Goal: Task Accomplishment & Management: Use online tool/utility

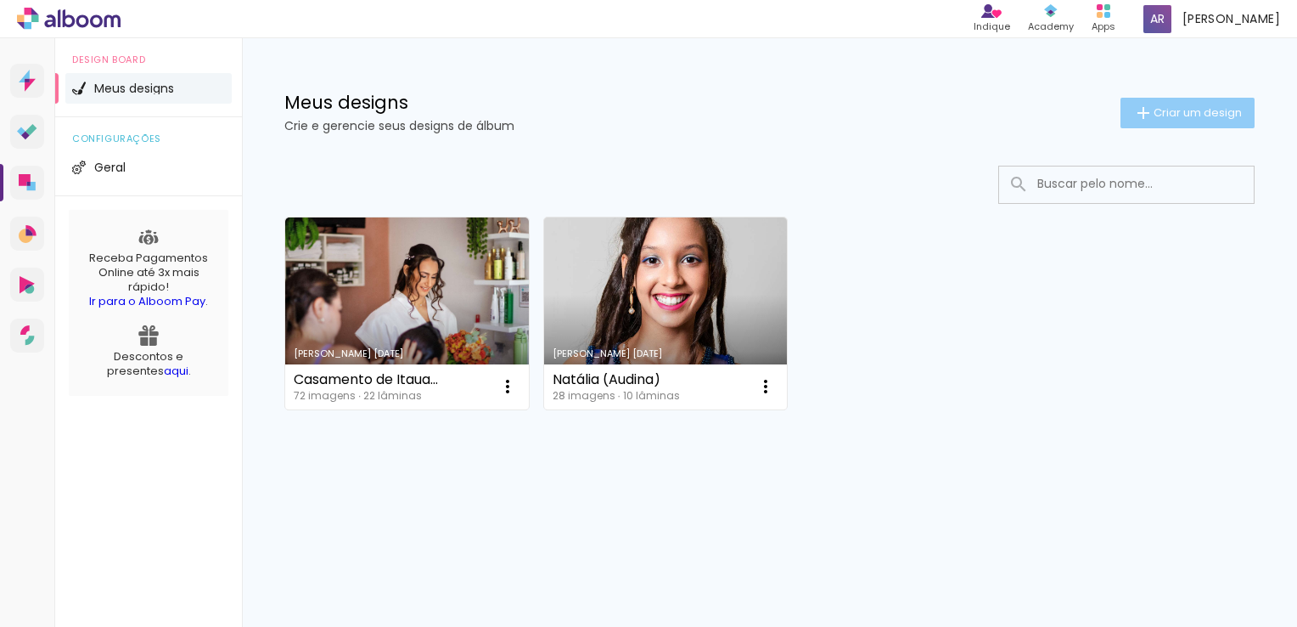
click at [1189, 107] on span "Criar um design" at bounding box center [1198, 112] width 88 height 11
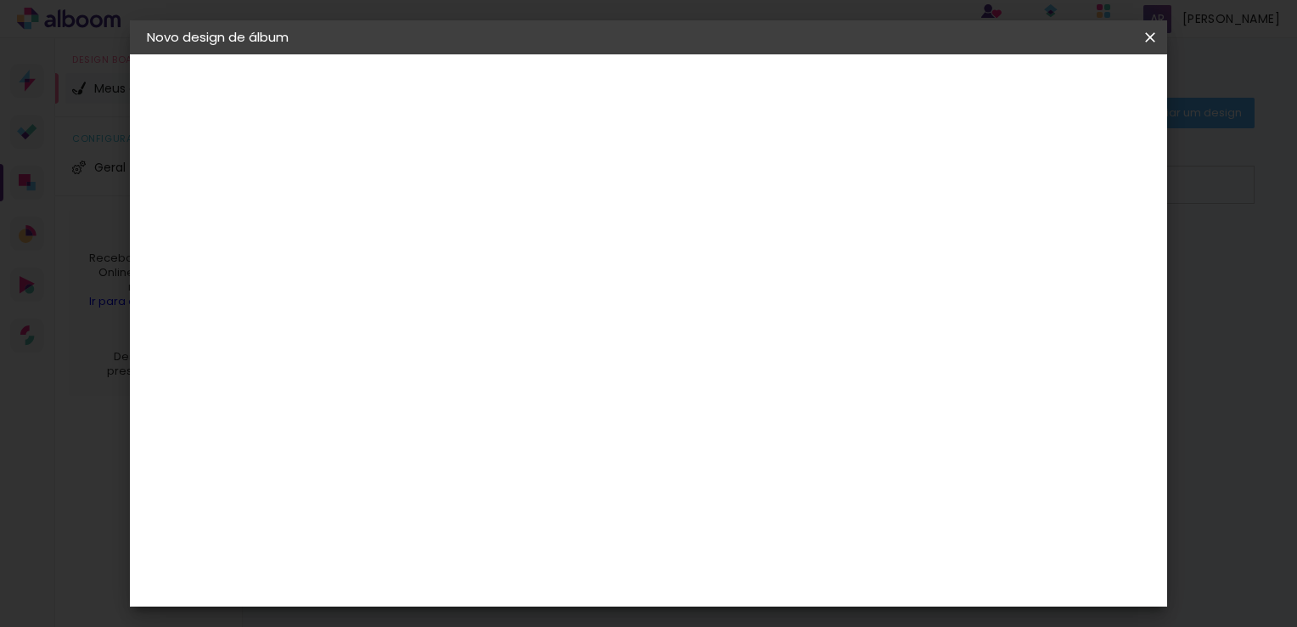
click at [424, 220] on input at bounding box center [424, 228] width 0 height 26
type input "Fixstore"
type paper-input "Fixstore"
click at [599, 80] on paper-button "Avançar" at bounding box center [556, 90] width 83 height 29
click at [0, 0] on slot "Tamanho Livre" at bounding box center [0, 0] width 0 height 0
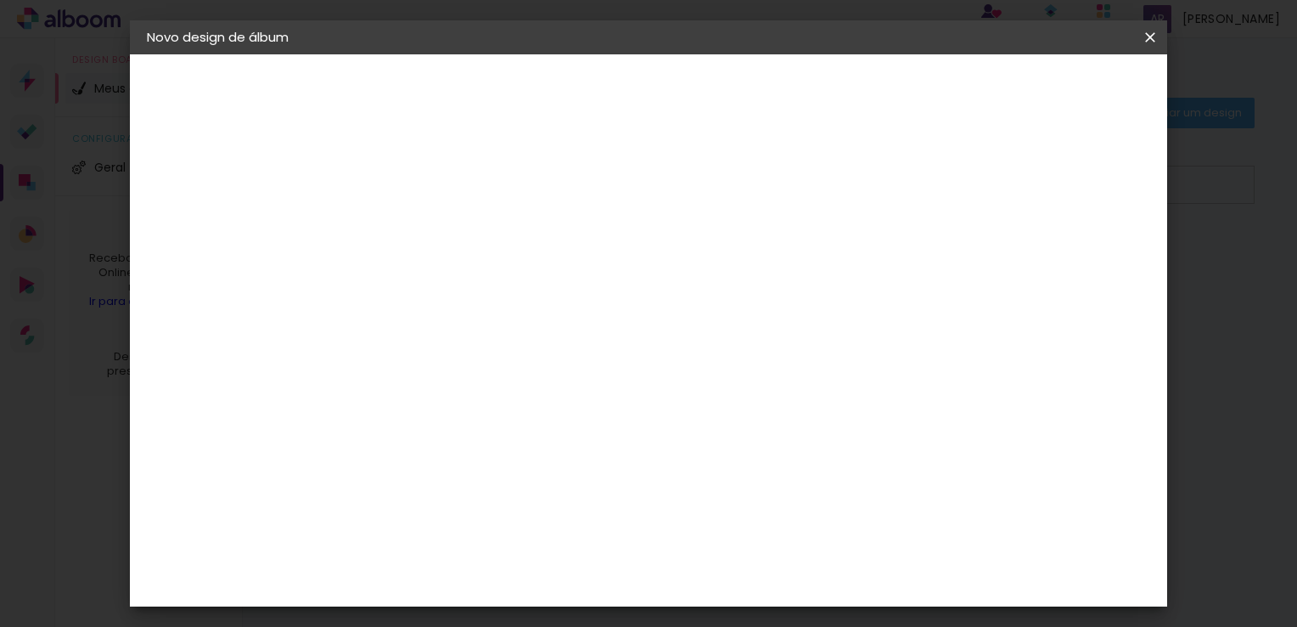
click at [0, 0] on slot "Tamanho Livre" at bounding box center [0, 0] width 0 height 0
click at [540, 273] on input "[GEOGRAPHIC_DATA]" at bounding box center [461, 271] width 158 height 21
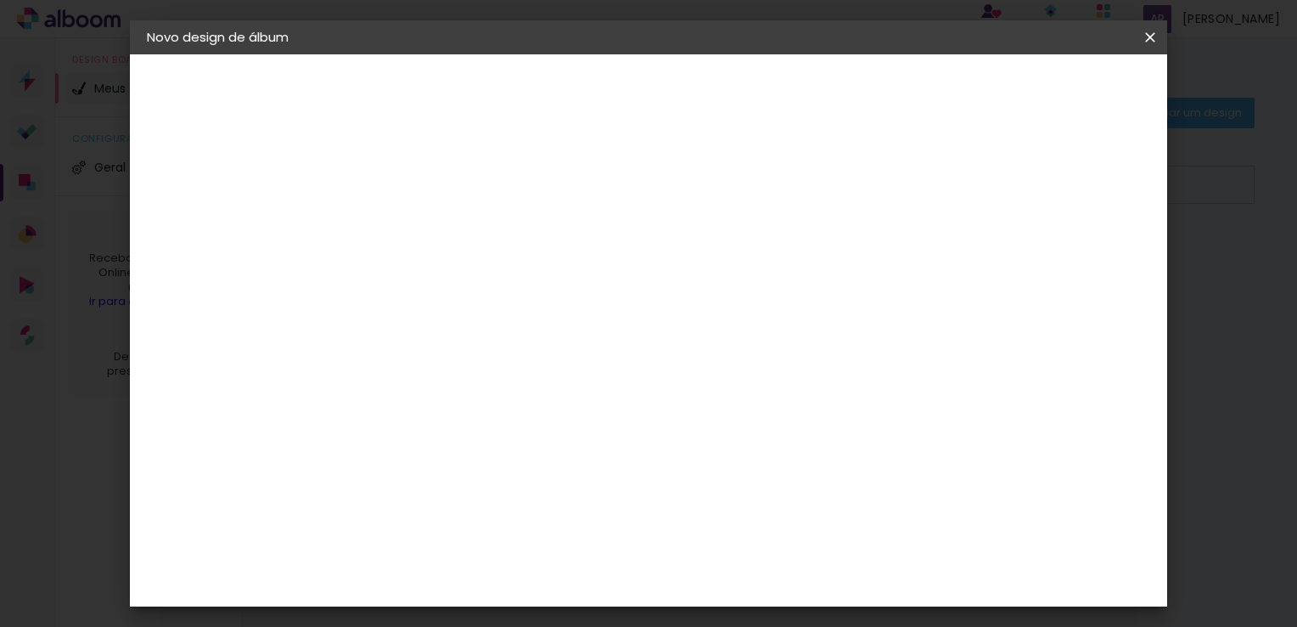
click at [722, 355] on div "Sugerir uma encadernadora" at bounding box center [668, 353] width 105 height 27
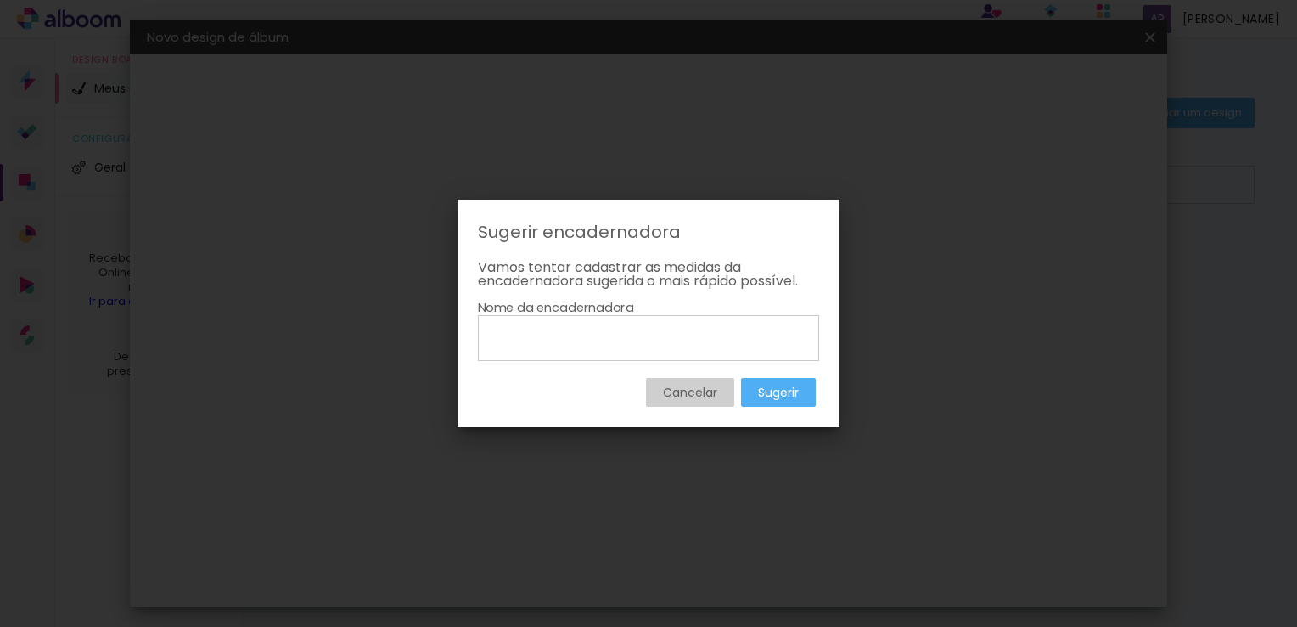
click at [0, 0] on slot "Cancelar" at bounding box center [0, 0] width 0 height 0
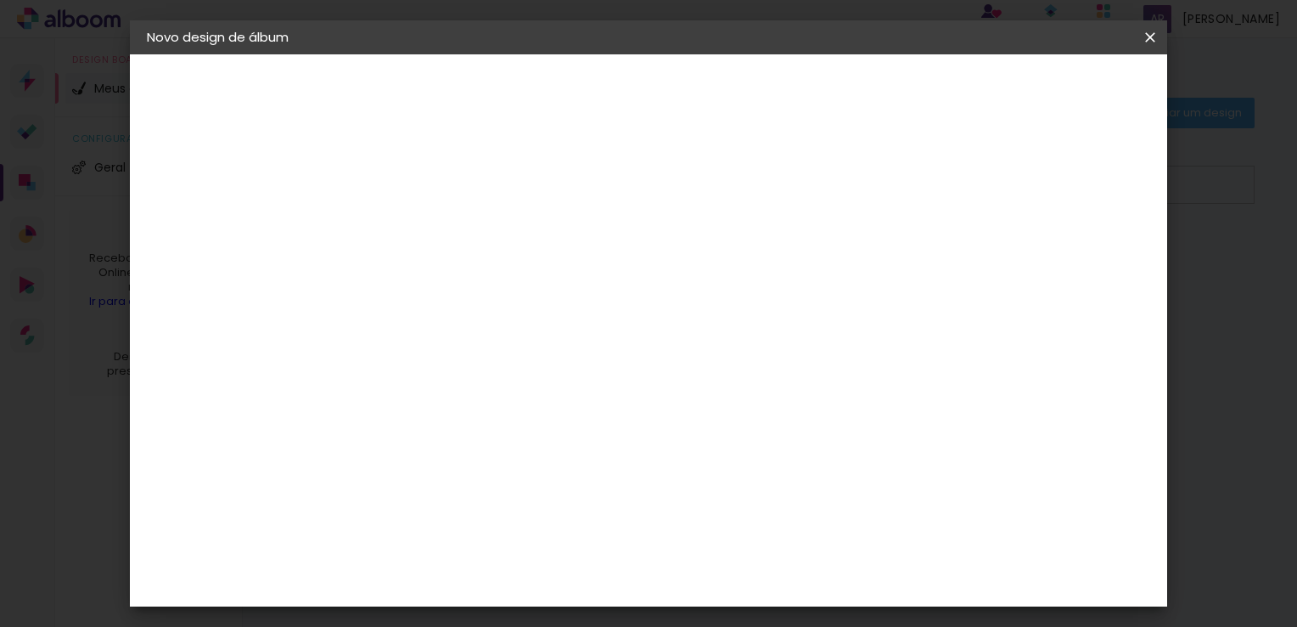
click at [0, 0] on slot "Avançar" at bounding box center [0, 0] width 0 height 0
click at [153, 168] on iron-icon at bounding box center [157, 174] width 20 height 20
click at [208, 171] on div "2. Especificações" at bounding box center [240, 174] width 186 height 20
click at [0, 0] on slot "Voltar" at bounding box center [0, 0] width 0 height 0
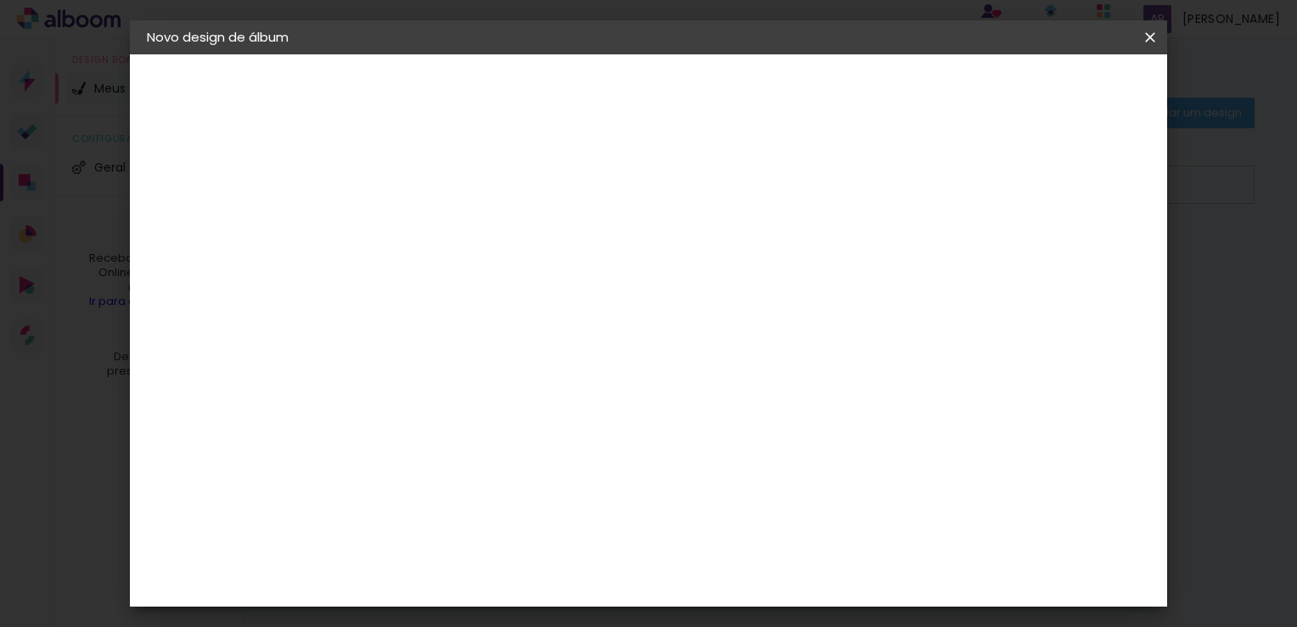
click at [239, 178] on div "2. Especificações" at bounding box center [240, 174] width 186 height 20
click at [0, 0] on slot "Avançar" at bounding box center [0, 0] width 0 height 0
click at [742, 94] on div "Voltar Avançar" at bounding box center [657, 90] width 169 height 29
click at [742, 263] on paper-item "Tamanho Livre" at bounding box center [660, 257] width 163 height 37
click at [742, 87] on paper-button "Avançar" at bounding box center [700, 90] width 83 height 29
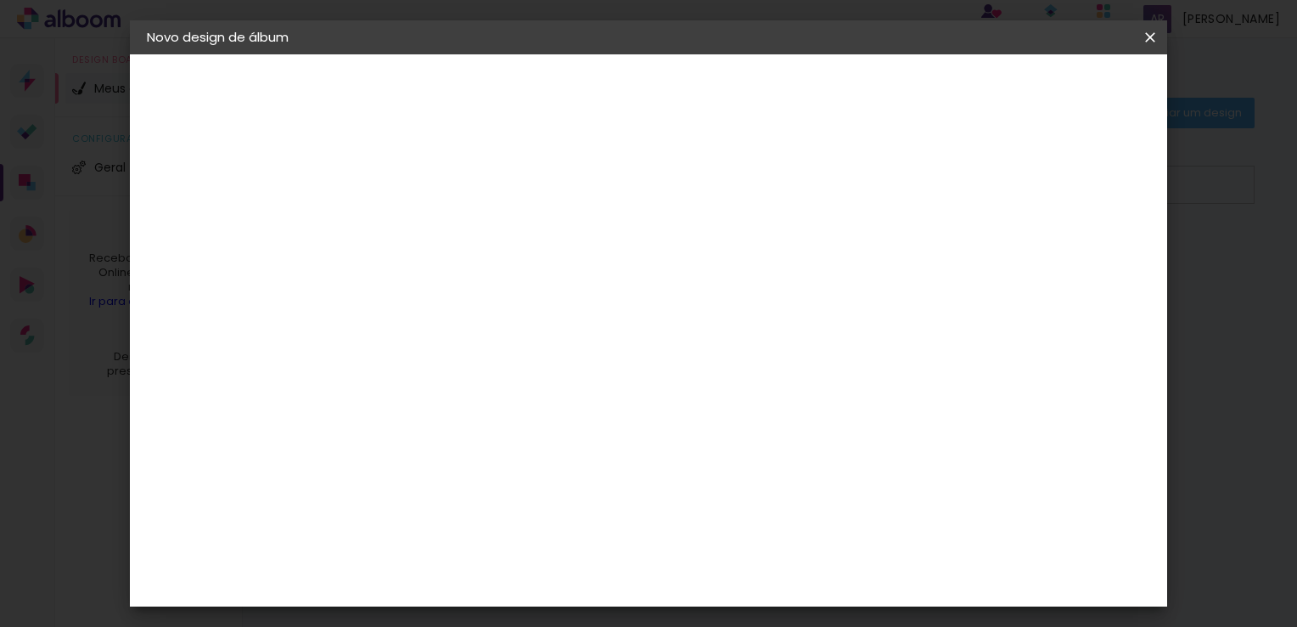
scroll to position [159, 0]
drag, startPoint x: 370, startPoint y: 305, endPoint x: 401, endPoint y: 305, distance: 30.6
click at [401, 305] on div "30" at bounding box center [381, 307] width 65 height 25
type input "21"
type paper-input "21"
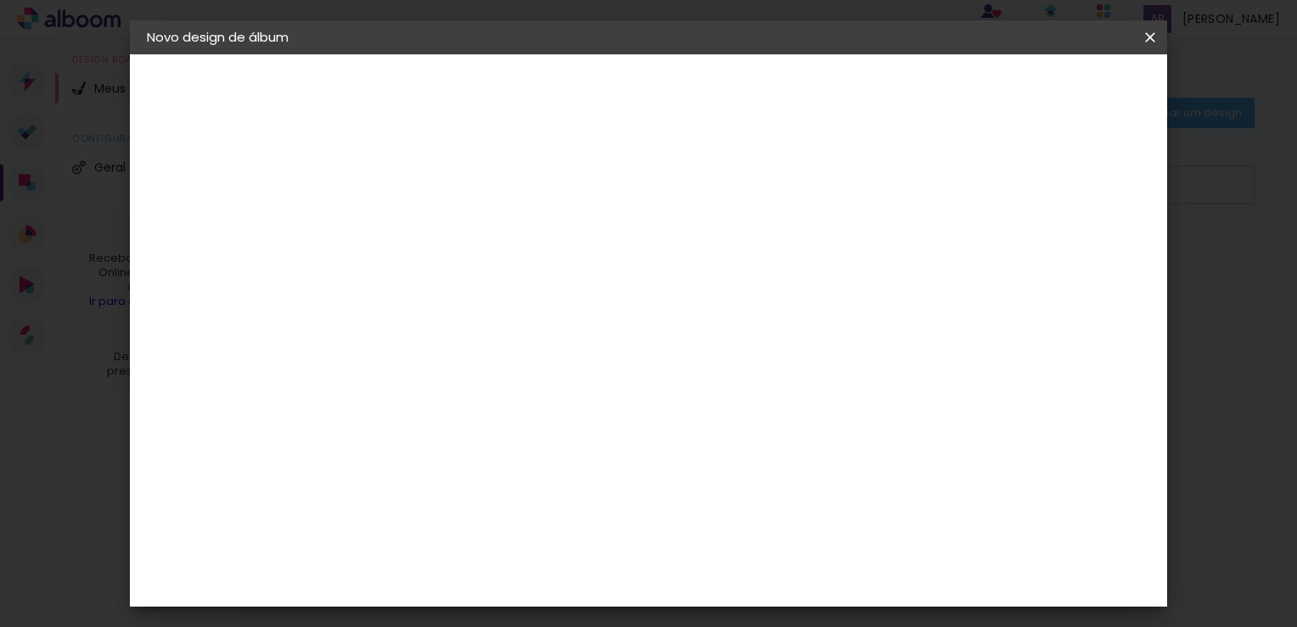
drag, startPoint x: 739, startPoint y: 582, endPoint x: 773, endPoint y: 582, distance: 33.1
click at [773, 582] on div "60" at bounding box center [753, 585] width 65 height 25
type input "30"
type paper-input "30"
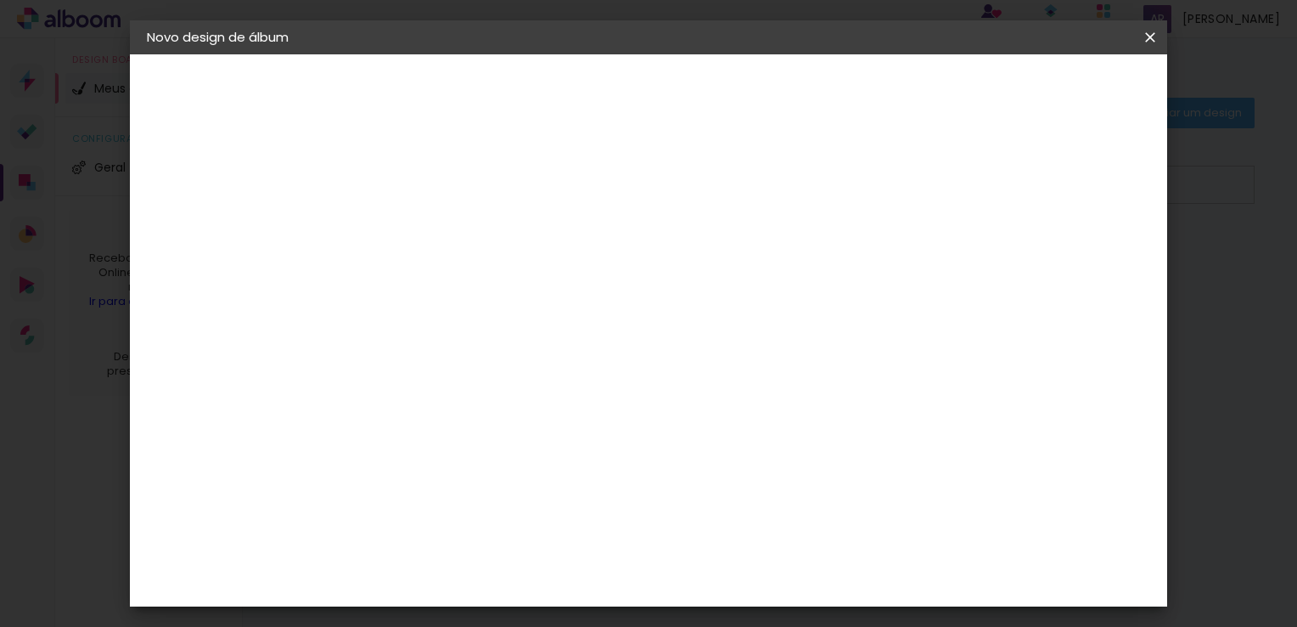
drag, startPoint x: 423, startPoint y: 492, endPoint x: 458, endPoint y: 494, distance: 35.7
click at [458, 494] on div "21" at bounding box center [433, 490] width 65 height 25
type input "15"
type paper-input "15"
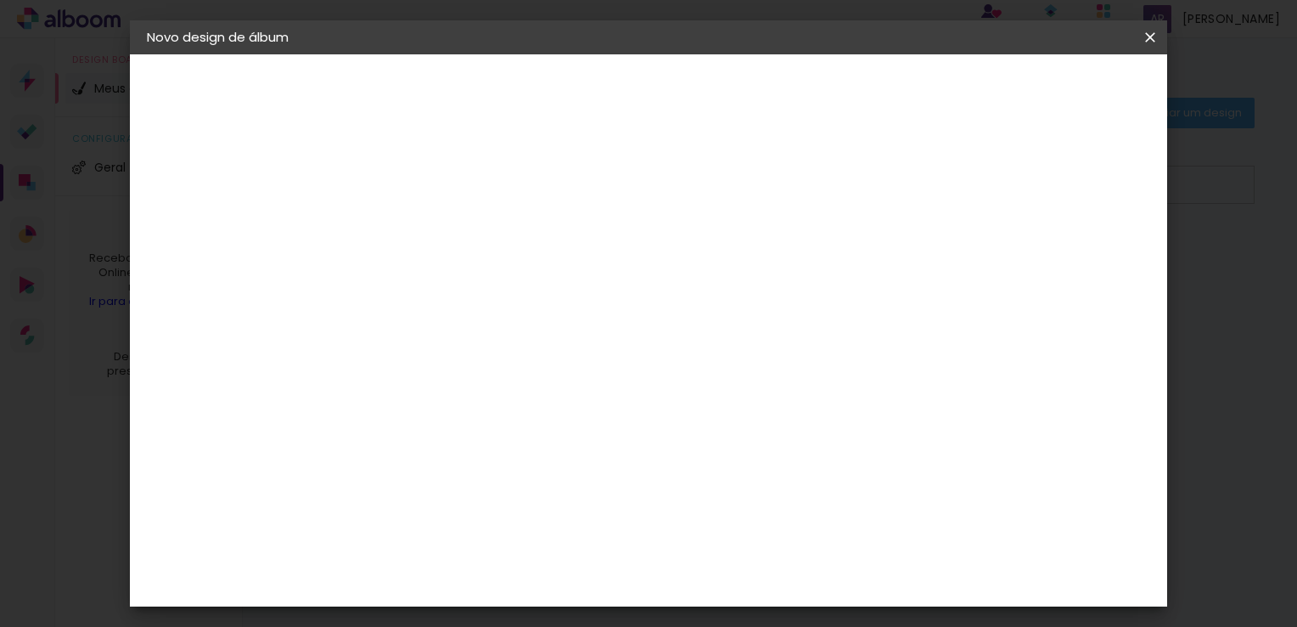
drag, startPoint x: 742, startPoint y: 577, endPoint x: 773, endPoint y: 579, distance: 30.6
click at [773, 579] on div "30" at bounding box center [753, 577] width 65 height 25
type input "42"
type paper-input "42"
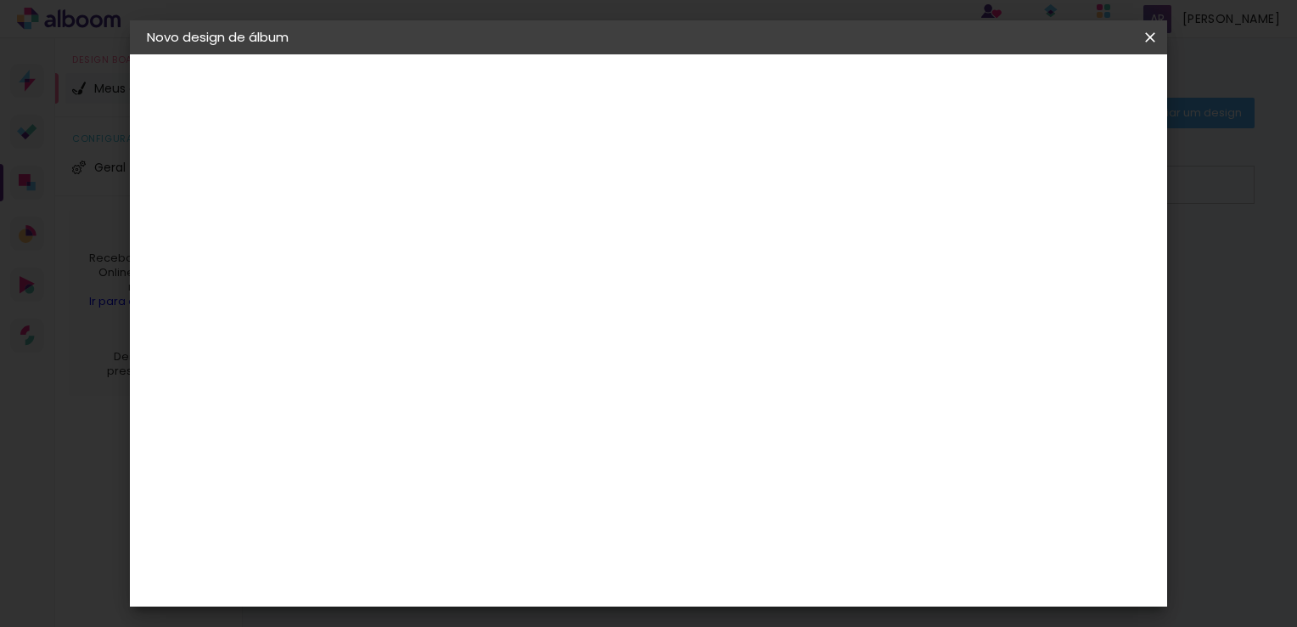
click at [960, 191] on div at bounding box center [952, 195] width 15 height 15
type paper-checkbox "on"
click at [960, 191] on div at bounding box center [952, 195] width 15 height 15
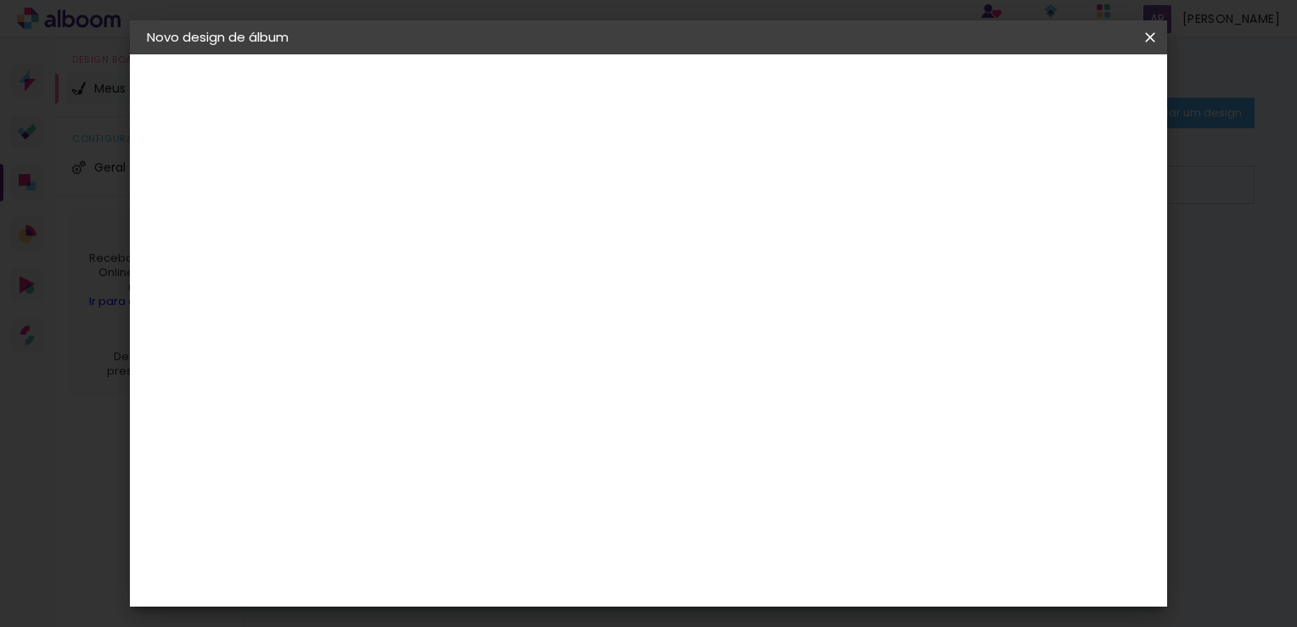
scroll to position [397, 0]
type input "4"
type paper-input "4"
click at [1069, 251] on input "4" at bounding box center [1059, 244] width 31 height 25
type input "3"
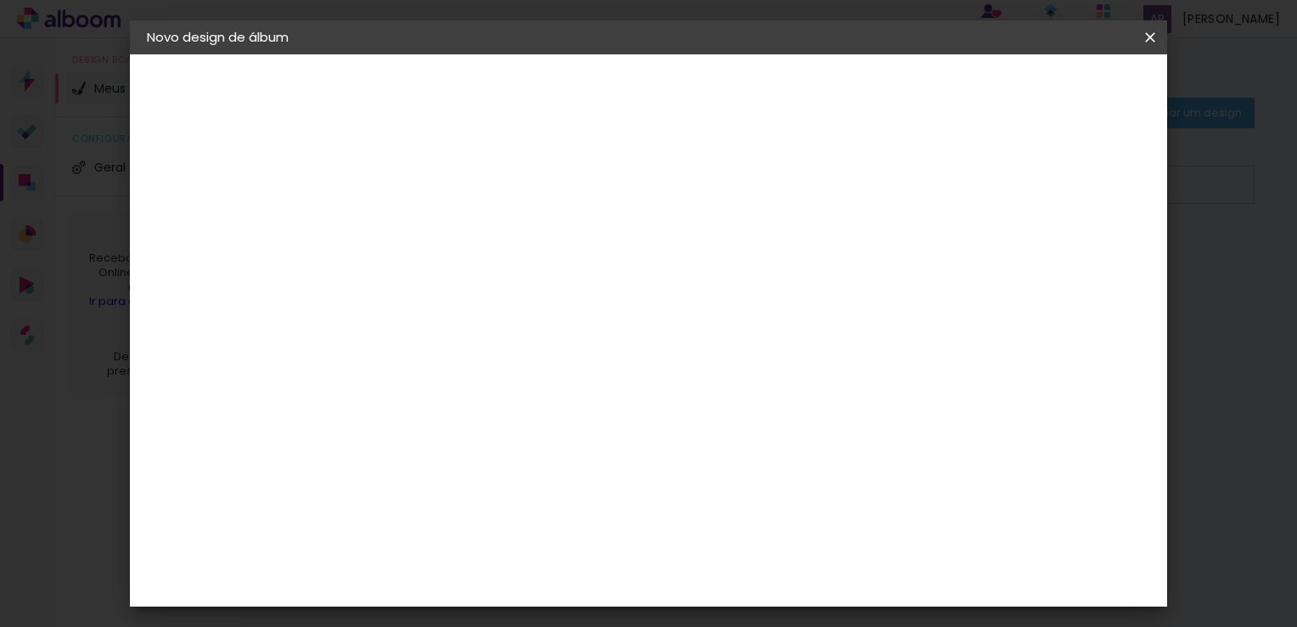
type paper-input "3"
click at [1071, 265] on input "3" at bounding box center [1065, 256] width 31 height 25
click at [1044, 92] on span "Iniciar design" at bounding box center [1005, 90] width 77 height 12
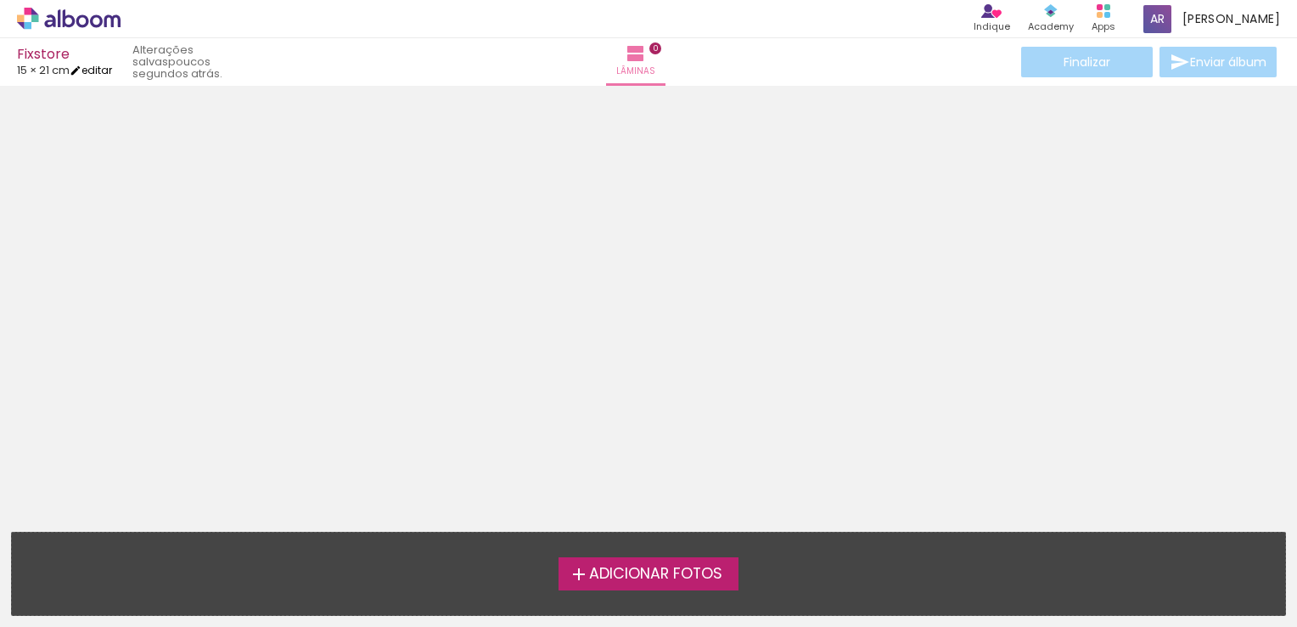
click at [109, 70] on link "editar" at bounding box center [91, 70] width 42 height 14
type input "15"
type input "42"
type input "3"
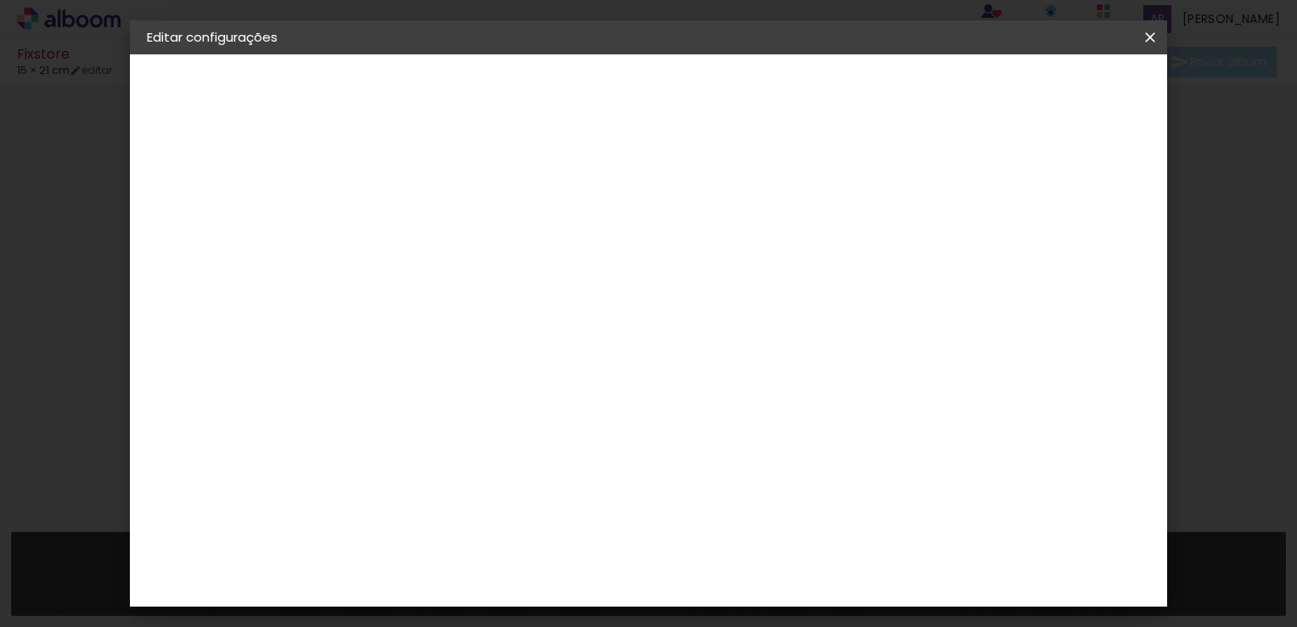
click at [752, 382] on quentale-layouter at bounding box center [719, 424] width 600 height 214
drag, startPoint x: 1151, startPoint y: 36, endPoint x: 795, endPoint y: 80, distance: 359.3
click at [1151, 36] on iron-icon at bounding box center [1150, 37] width 20 height 17
click at [0, 0] on slot "Voltar" at bounding box center [0, 0] width 0 height 0
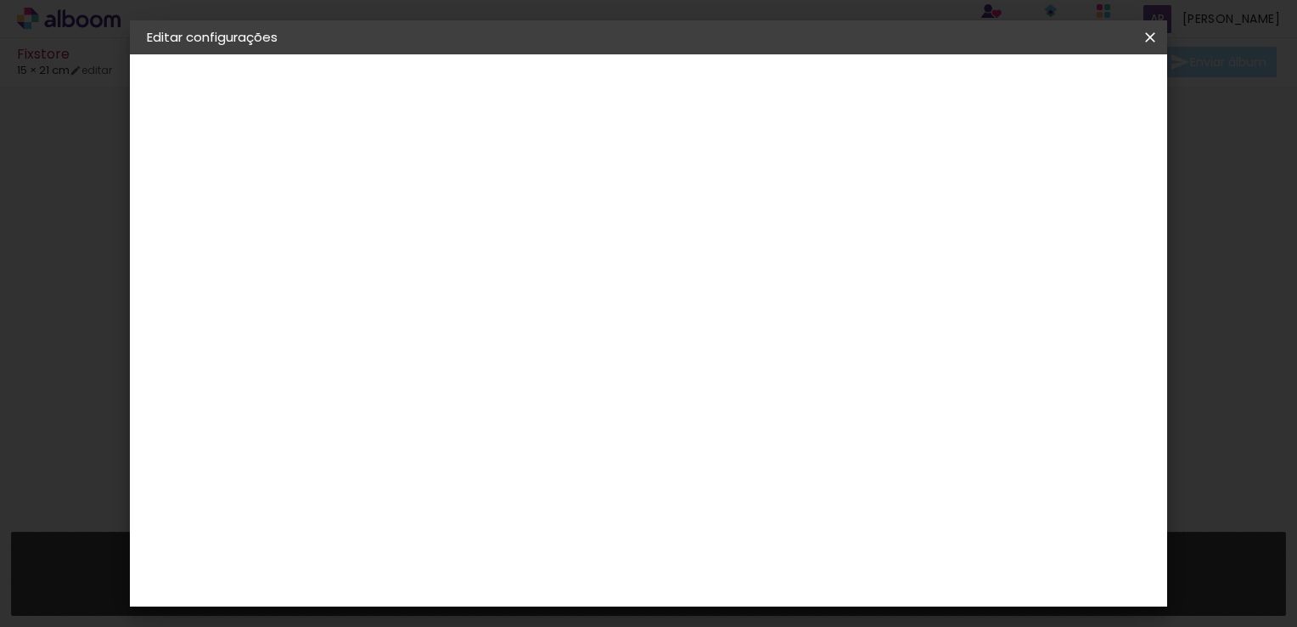
click at [742, 90] on div "Voltar Avançar" at bounding box center [657, 90] width 169 height 29
click at [742, 258] on paper-item "Tamanho Livre" at bounding box center [660, 257] width 163 height 37
click at [0, 0] on slot "Avançar" at bounding box center [0, 0] width 0 height 0
click at [1018, 85] on span "Salvar configurações" at bounding box center [982, 90] width 126 height 12
click at [1044, 91] on span "Salvar configurações" at bounding box center [982, 90] width 126 height 12
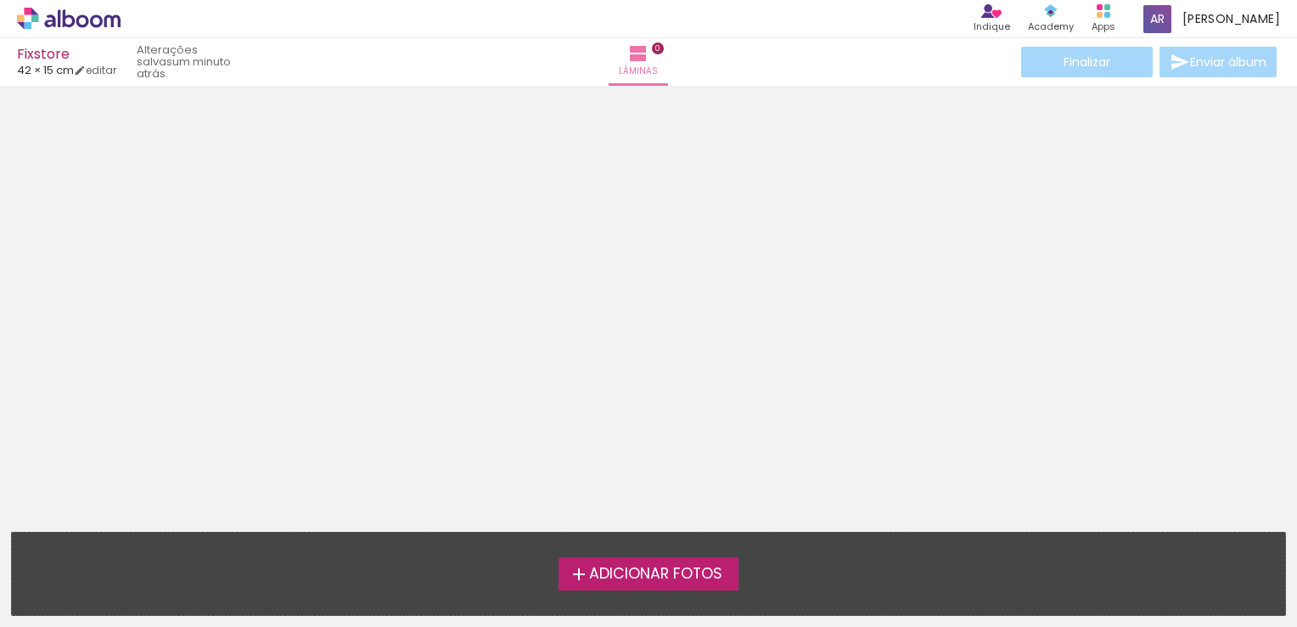
click at [594, 568] on span "Adicionar Fotos" at bounding box center [655, 573] width 133 height 15
click at [0, 0] on input "file" at bounding box center [0, 0] width 0 height 0
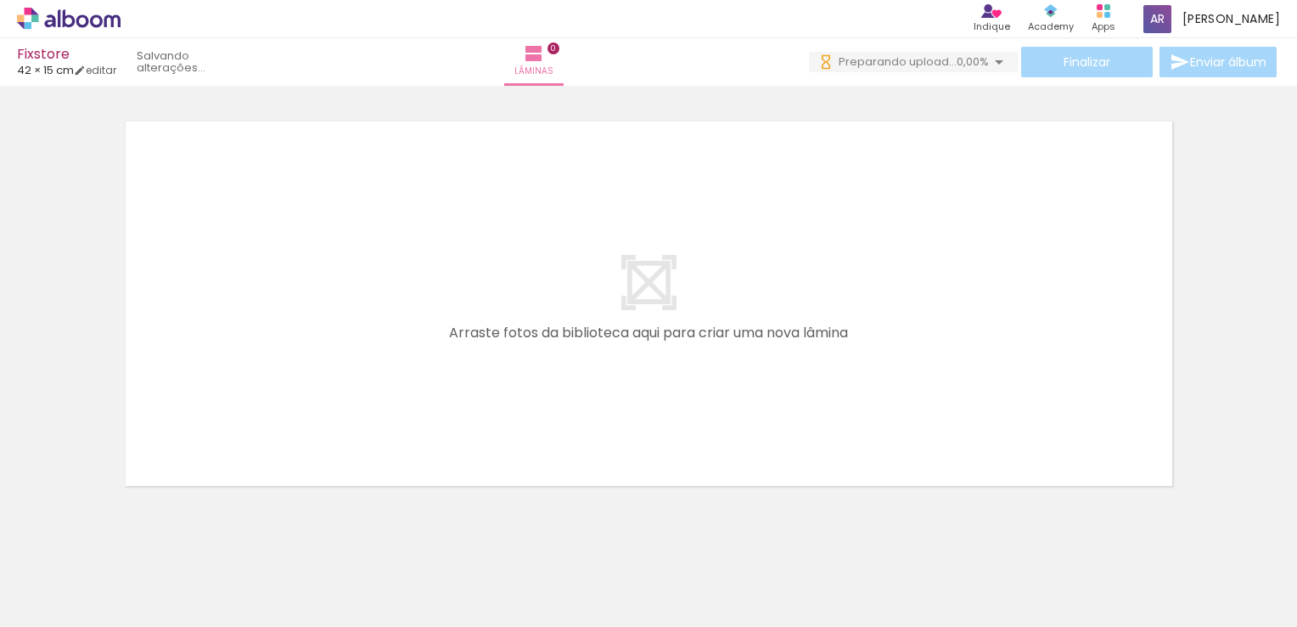
click at [90, 576] on iron-icon at bounding box center [87, 576] width 14 height 14
drag, startPoint x: 910, startPoint y: 575, endPoint x: 598, endPoint y: 561, distance: 312.7
drag, startPoint x: 598, startPoint y: 561, endPoint x: 123, endPoint y: 562, distance: 474.6
click at [115, 565] on iron-horizontal-list at bounding box center [122, 573] width 34 height 106
click at [139, 535] on iron-icon at bounding box center [133, 535] width 18 height 18
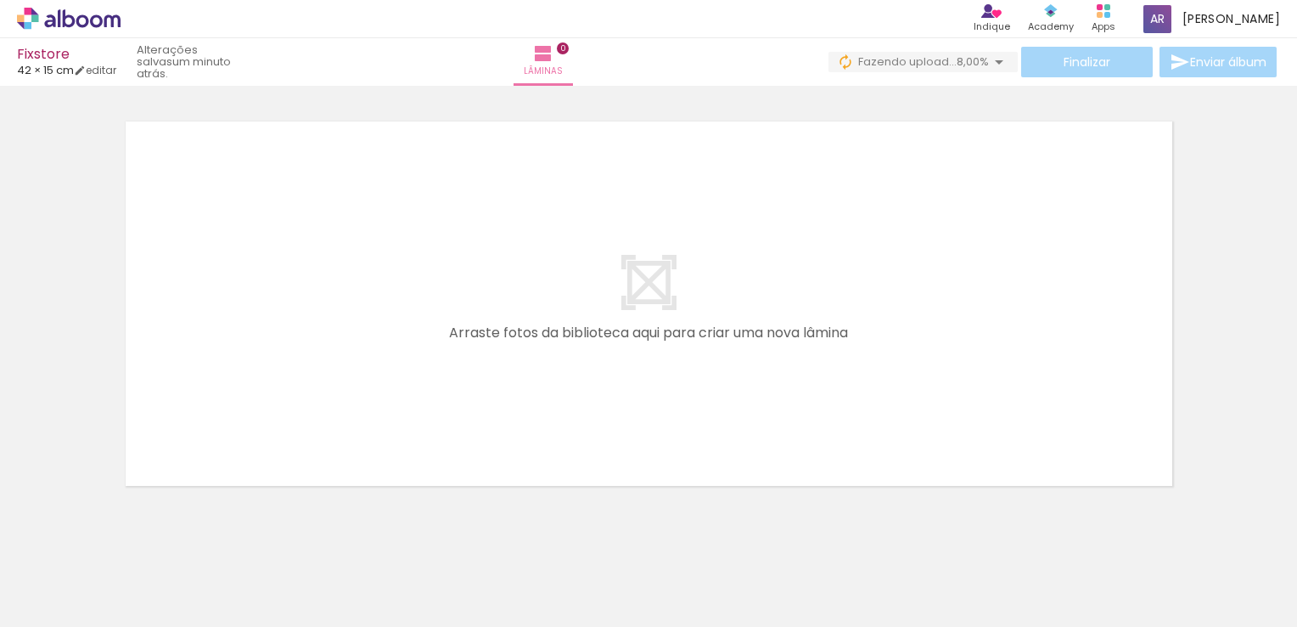
click at [139, 535] on iron-icon at bounding box center [133, 535] width 18 height 18
click at [139, 534] on iron-icon at bounding box center [133, 535] width 18 height 18
click at [139, 535] on iron-icon at bounding box center [133, 535] width 18 height 18
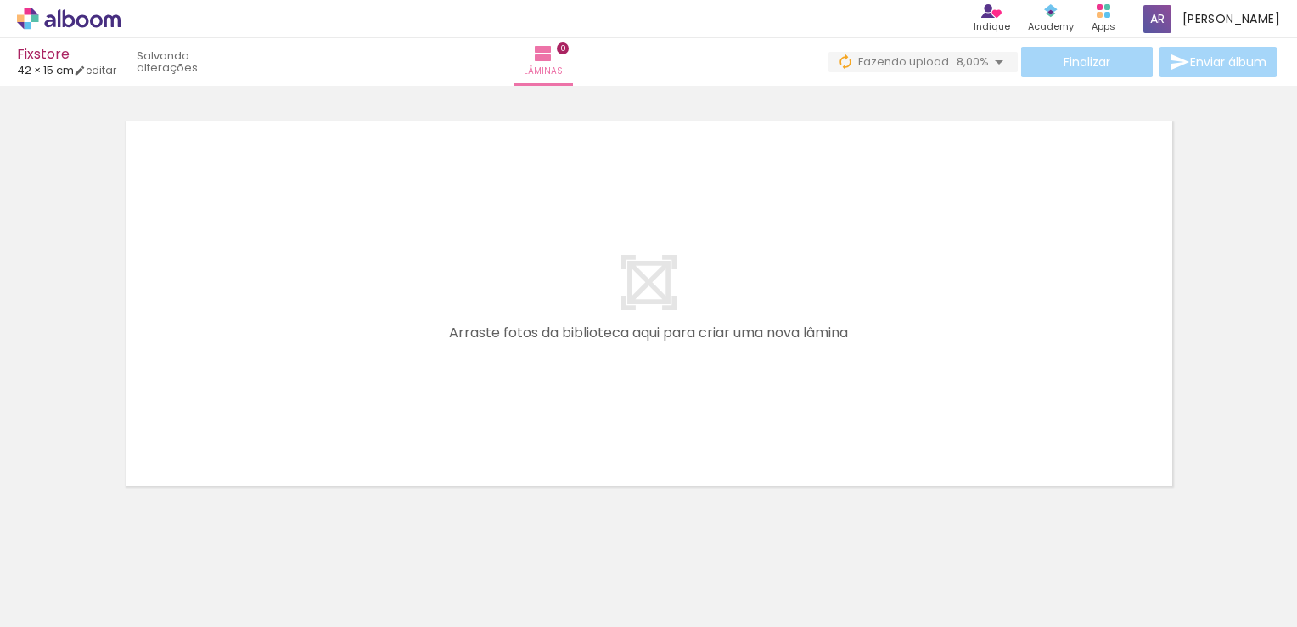
click at [139, 535] on iron-icon at bounding box center [133, 535] width 18 height 18
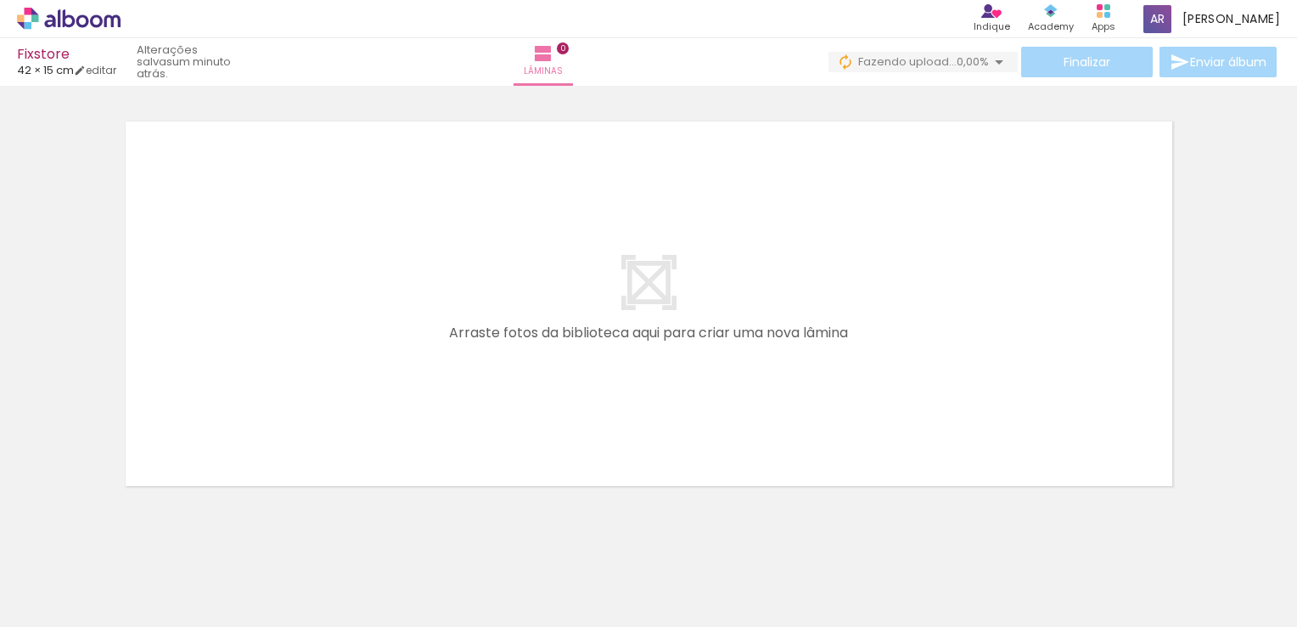
click at [139, 535] on iron-icon at bounding box center [133, 535] width 18 height 18
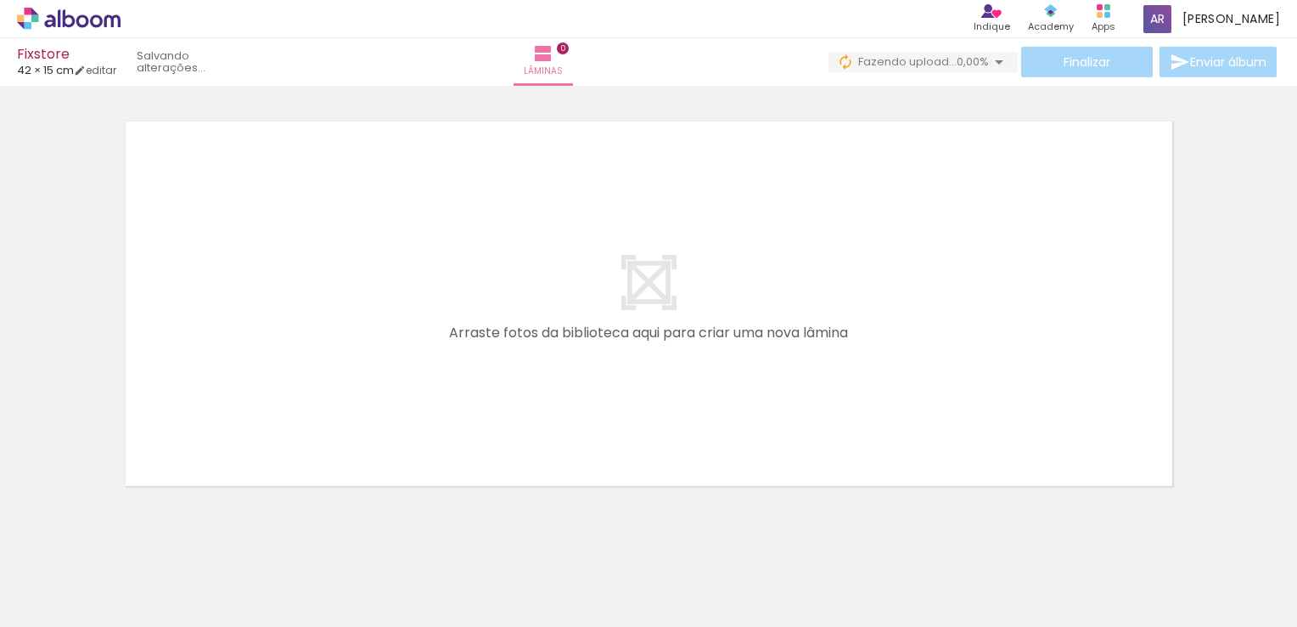
click at [139, 535] on iron-icon at bounding box center [133, 535] width 18 height 18
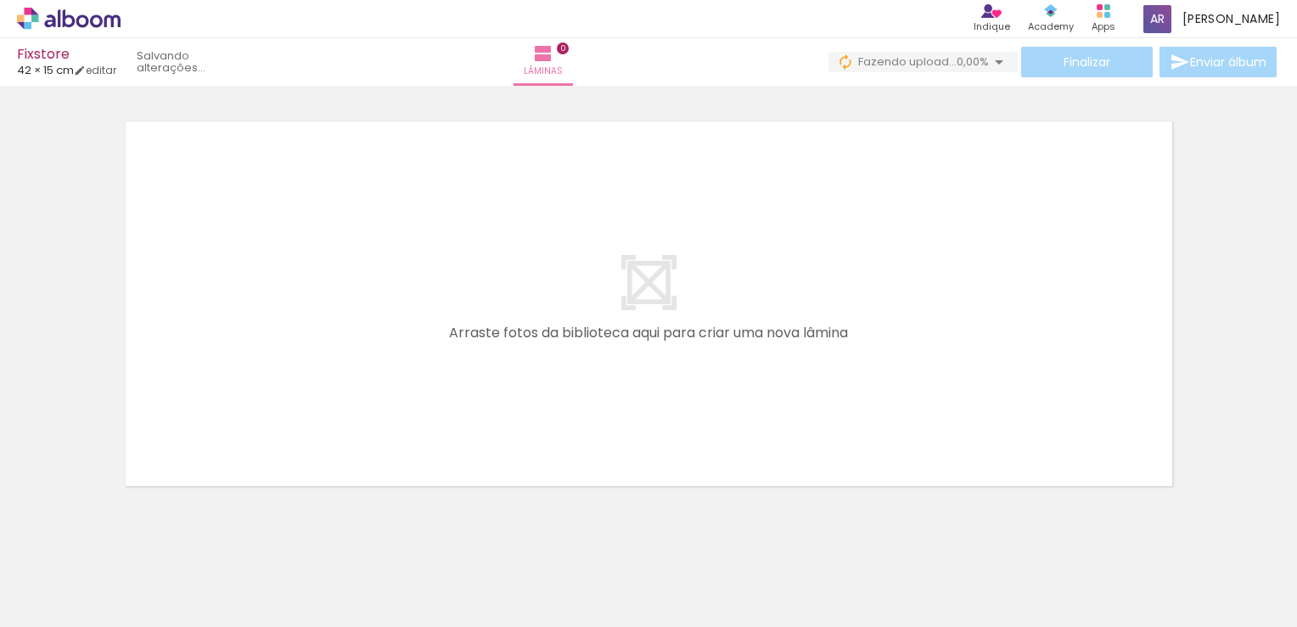
click at [139, 535] on iron-icon at bounding box center [133, 535] width 18 height 18
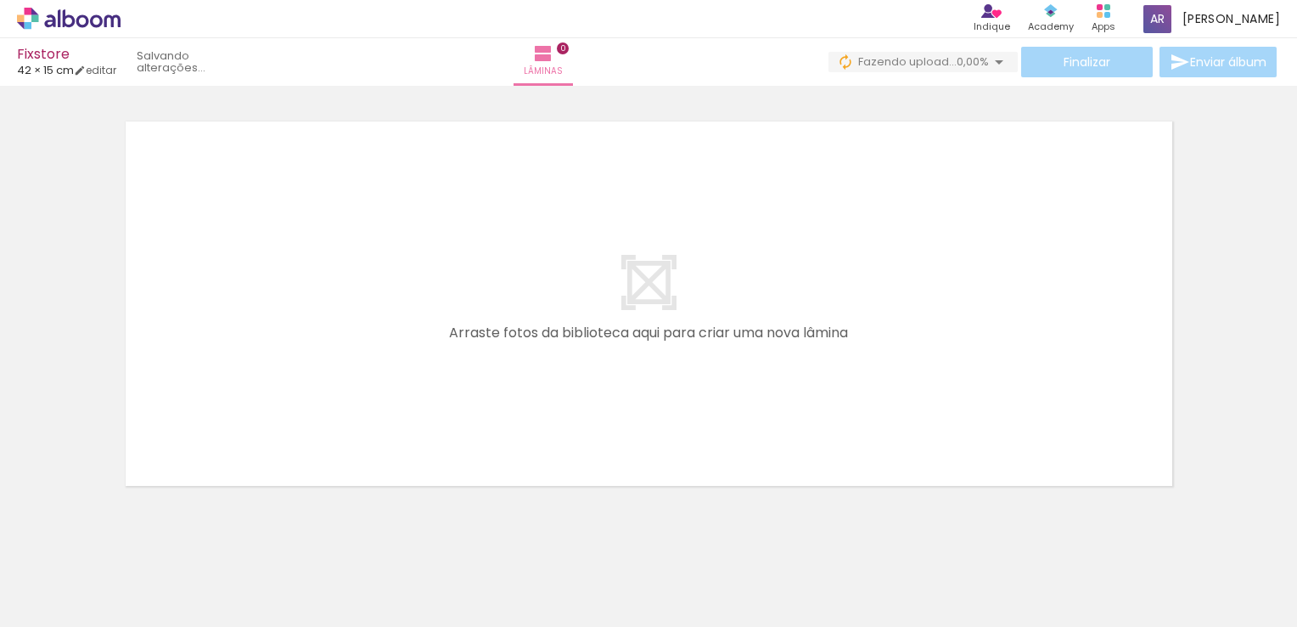
click at [139, 535] on iron-icon at bounding box center [133, 535] width 18 height 18
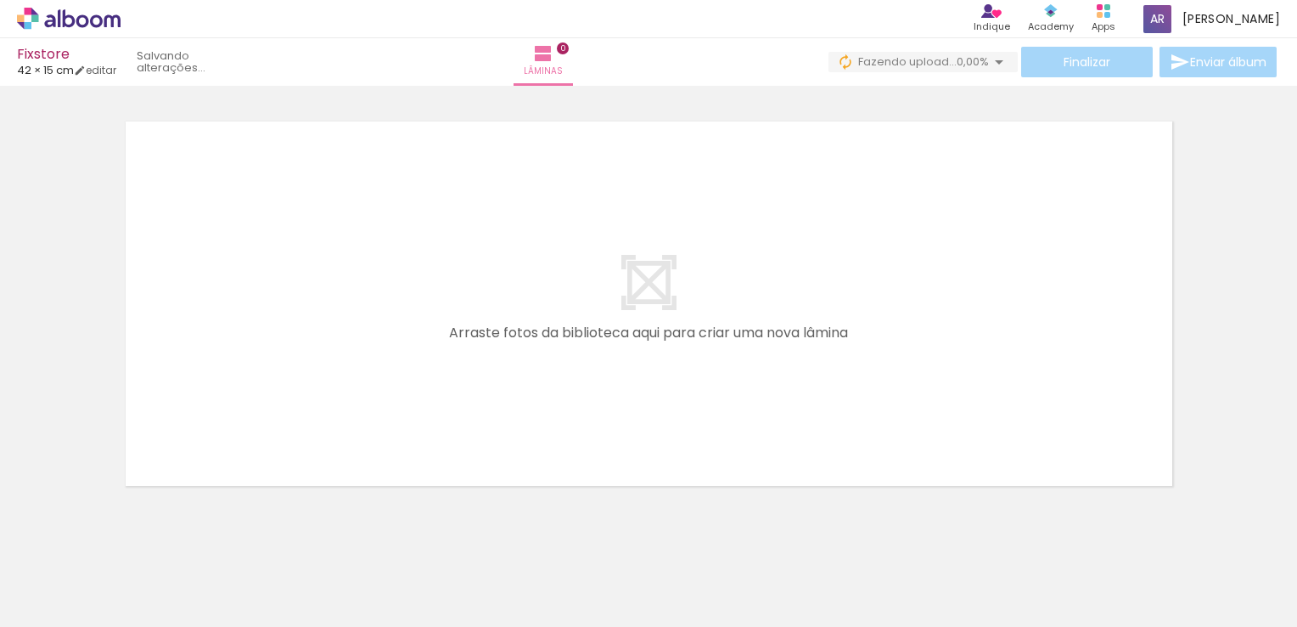
click at [139, 535] on iron-icon at bounding box center [133, 535] width 18 height 18
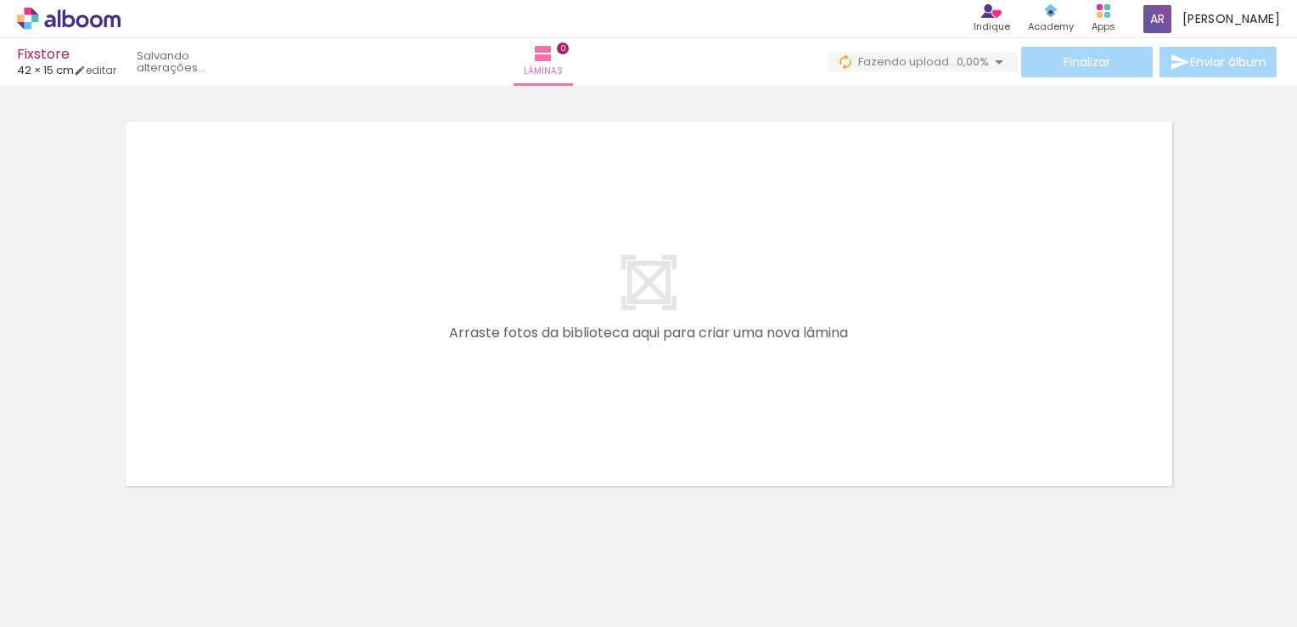
click at [139, 535] on iron-icon at bounding box center [133, 535] width 18 height 18
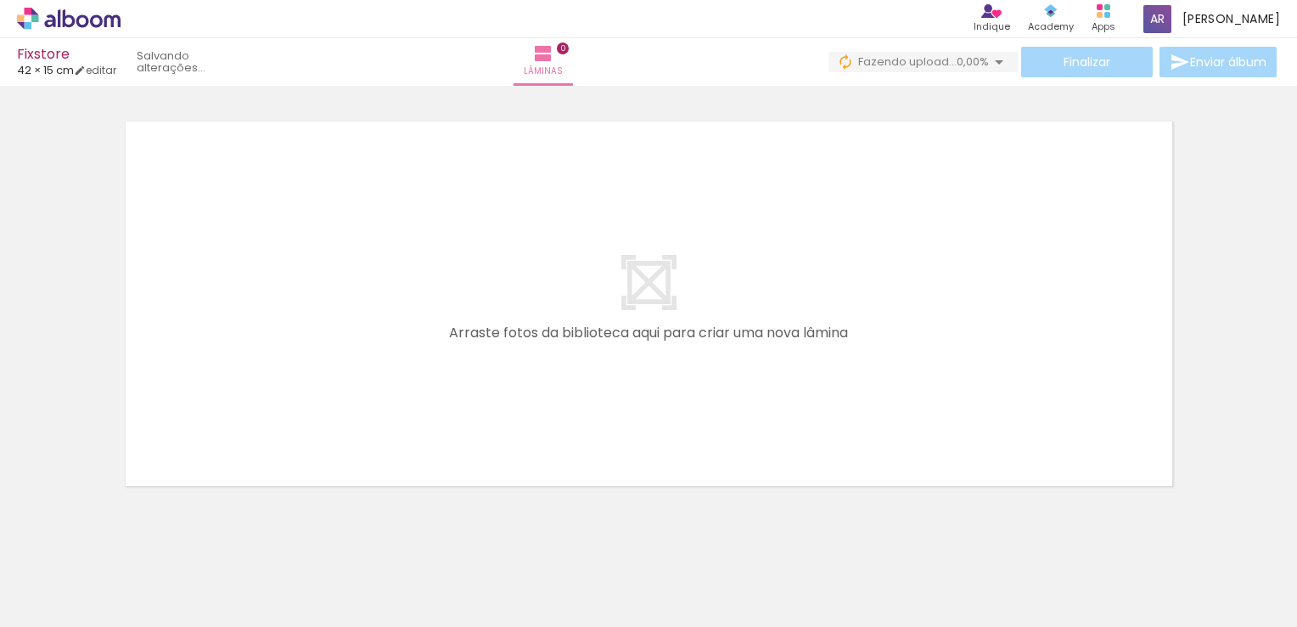
click at [139, 535] on iron-icon at bounding box center [133, 535] width 18 height 18
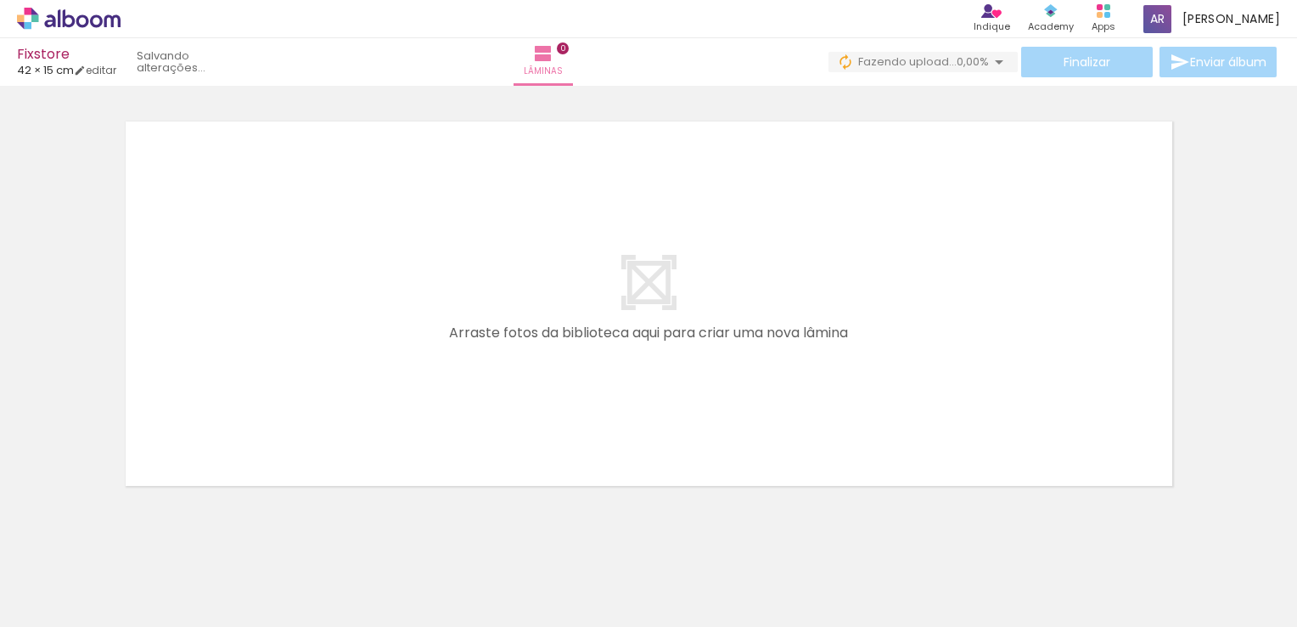
click at [139, 535] on iron-icon at bounding box center [133, 535] width 18 height 18
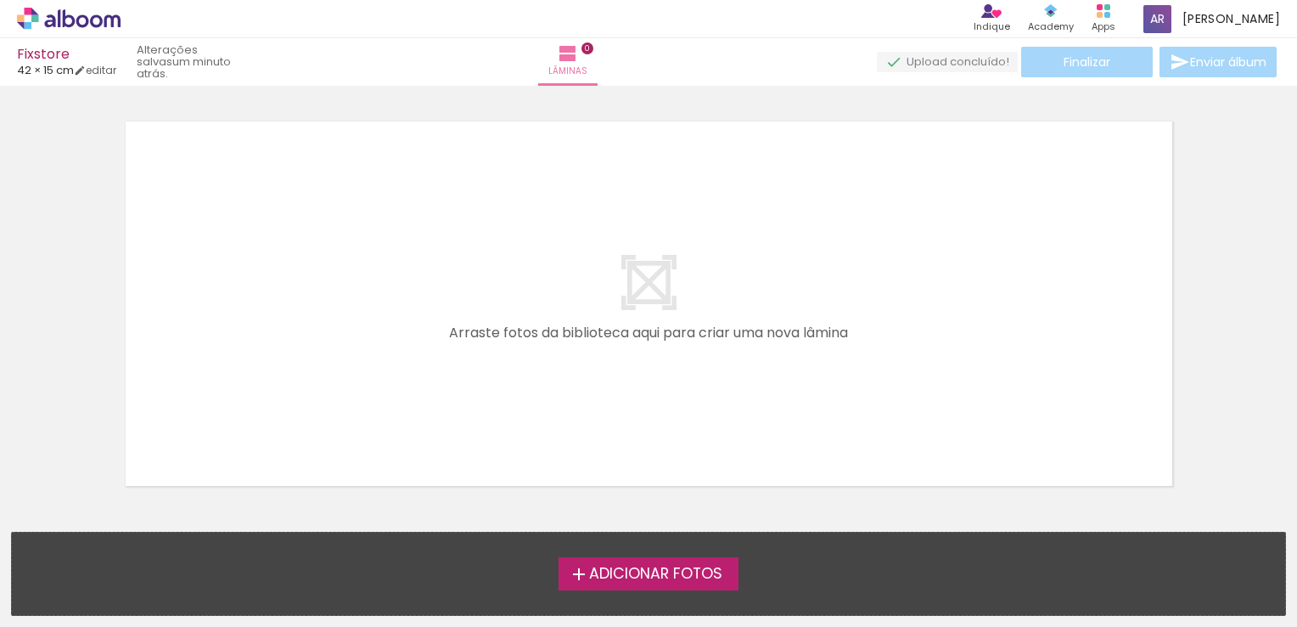
click at [642, 575] on span "Adicionar Fotos" at bounding box center [655, 573] width 133 height 15
click at [0, 0] on input "file" at bounding box center [0, 0] width 0 height 0
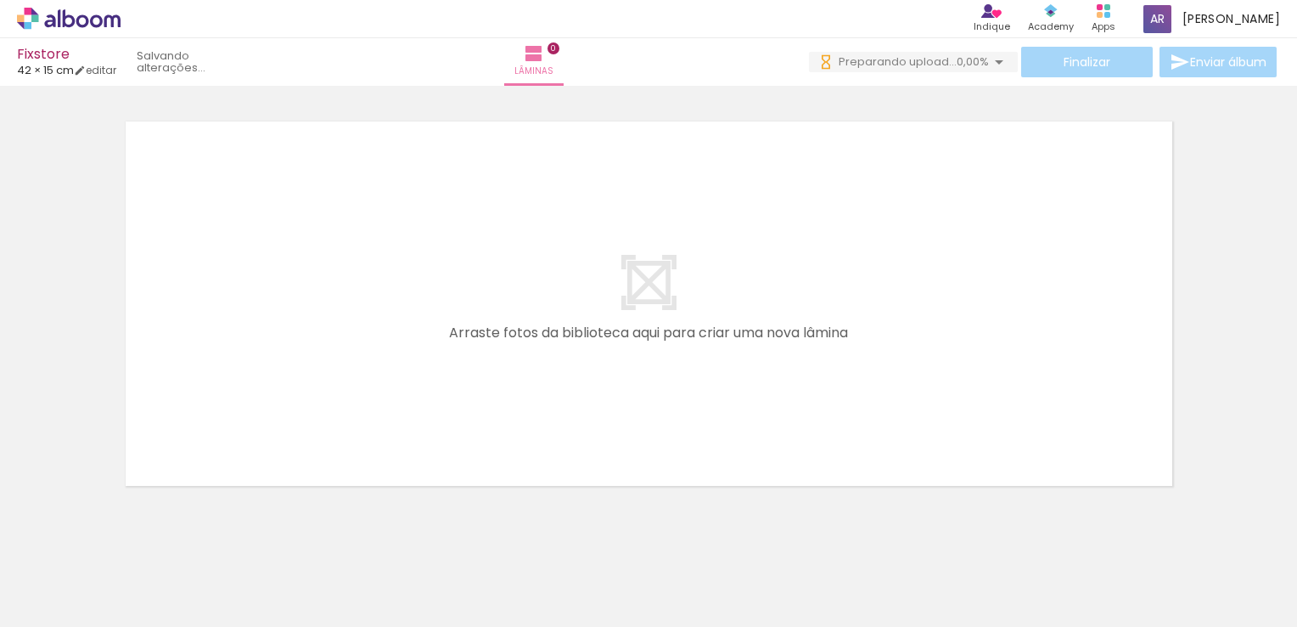
click at [173, 581] on div at bounding box center [170, 569] width 56 height 84
click at [279, 581] on div at bounding box center [265, 569] width 56 height 84
click at [895, 261] on quentale-layouter at bounding box center [649, 303] width 1062 height 379
click at [649, 284] on quentale-layouter at bounding box center [649, 303] width 1062 height 379
drag, startPoint x: 879, startPoint y: 579, endPoint x: 200, endPoint y: 545, distance: 680.0
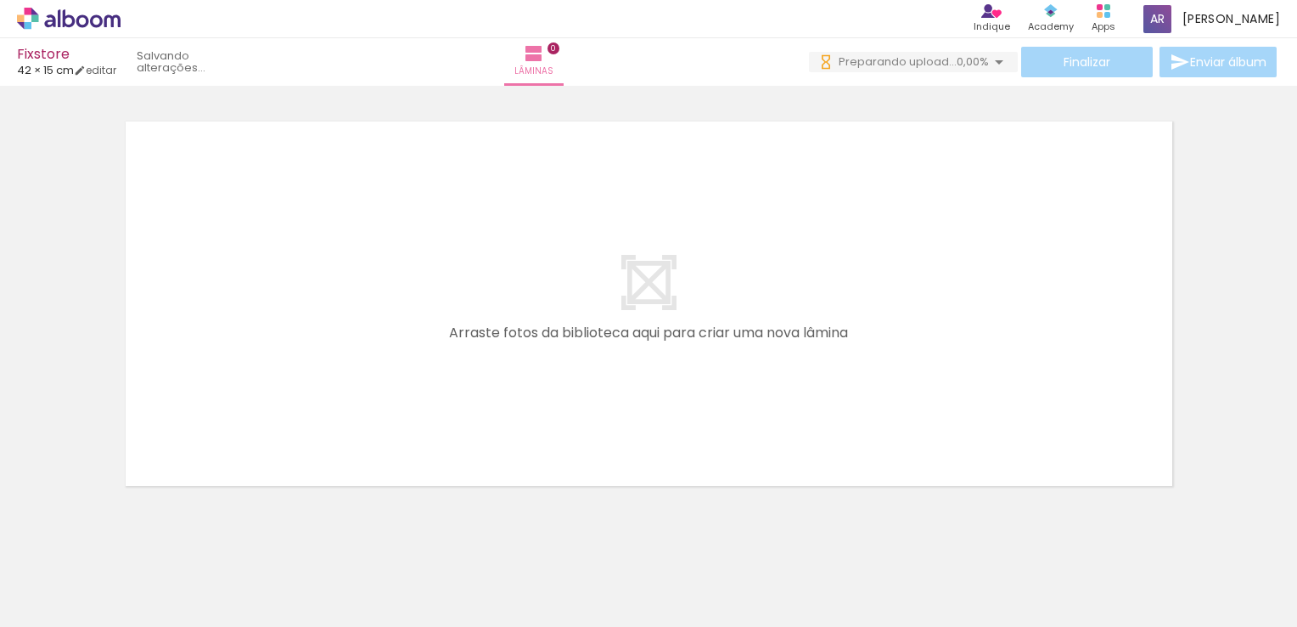
click at [139, 545] on iron-horizontal-list at bounding box center [122, 573] width 34 height 106
click at [55, 573] on input "Todas as fotos" at bounding box center [47, 575] width 65 height 14
click at [0, 0] on slot "Não utilizadas" at bounding box center [0, 0] width 0 height 0
type input "Não utilizadas"
click at [390, 423] on quentale-layouter at bounding box center [649, 303] width 1062 height 379
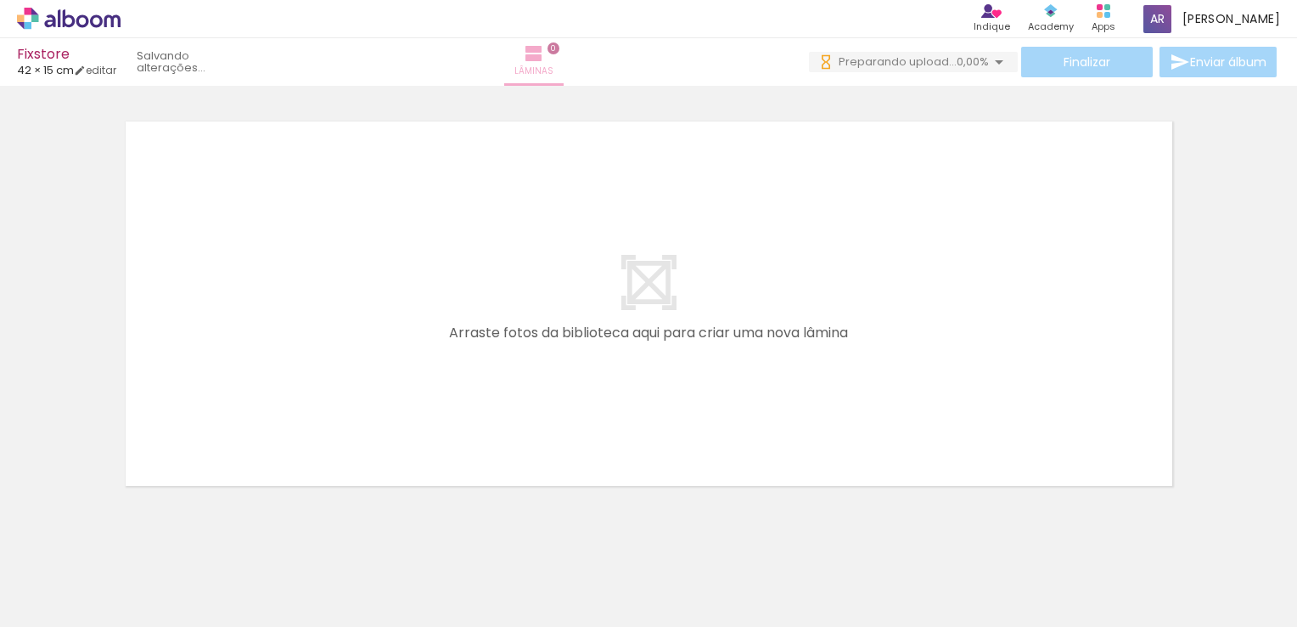
click at [544, 58] on iron-icon at bounding box center [534, 53] width 20 height 20
click at [964, 65] on span "0,00%" at bounding box center [973, 61] width 32 height 16
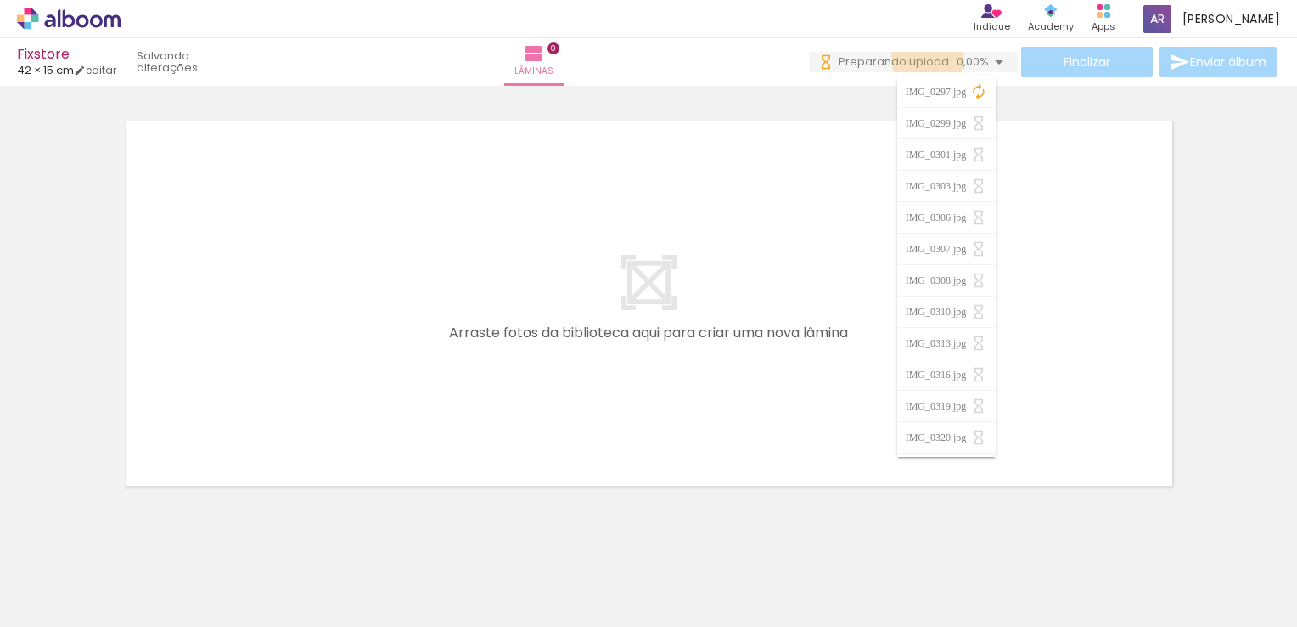
click at [923, 59] on span "Preparando upload..." at bounding box center [898, 61] width 118 height 16
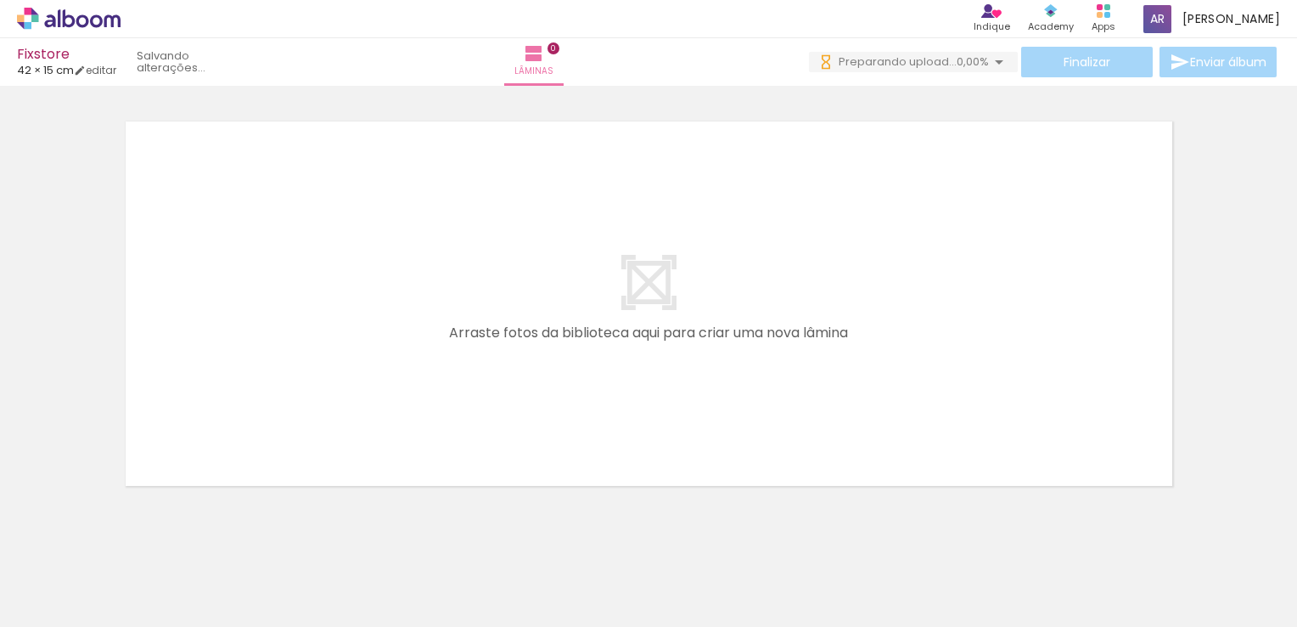
click at [139, 542] on iron-icon at bounding box center [133, 535] width 18 height 18
click at [139, 538] on iron-icon at bounding box center [133, 535] width 18 height 18
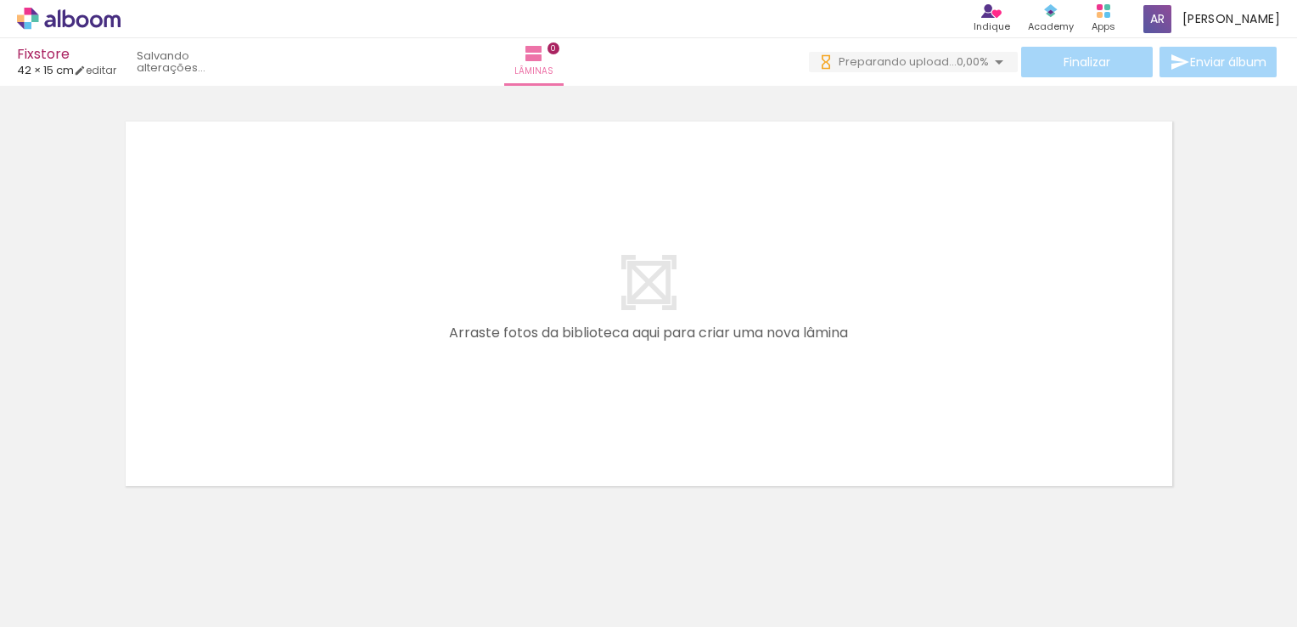
click at [139, 538] on iron-icon at bounding box center [133, 535] width 18 height 18
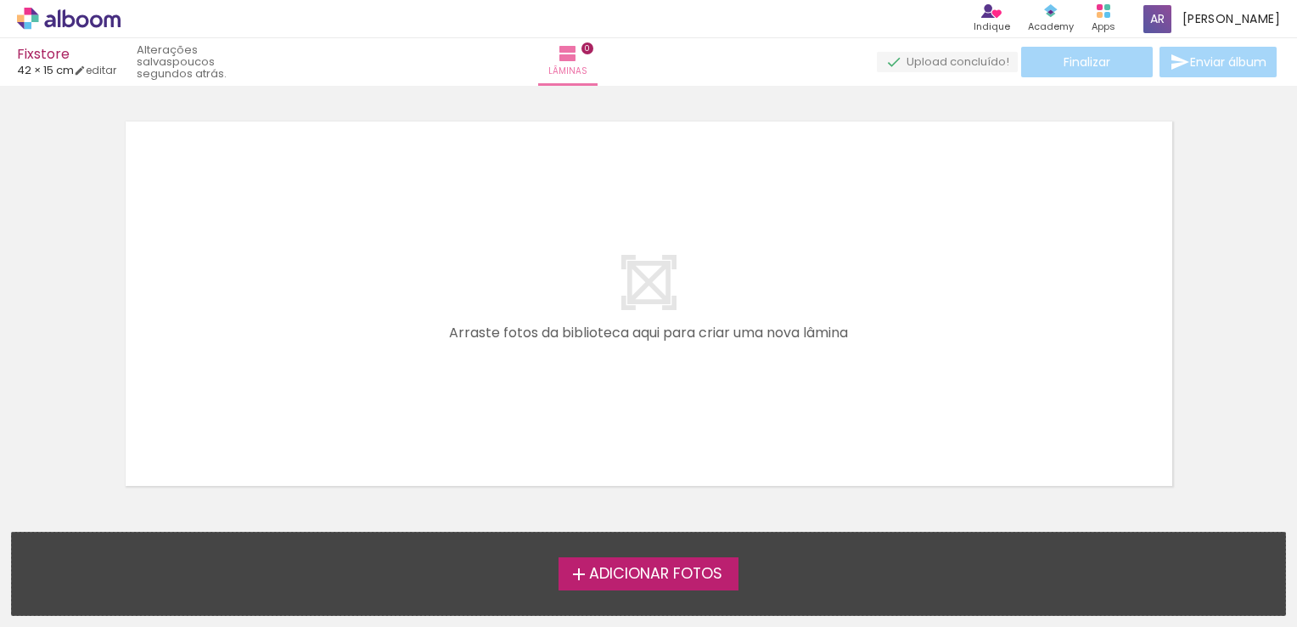
click at [598, 574] on span "Adicionar Fotos" at bounding box center [655, 573] width 133 height 15
click at [0, 0] on input "file" at bounding box center [0, 0] width 0 height 0
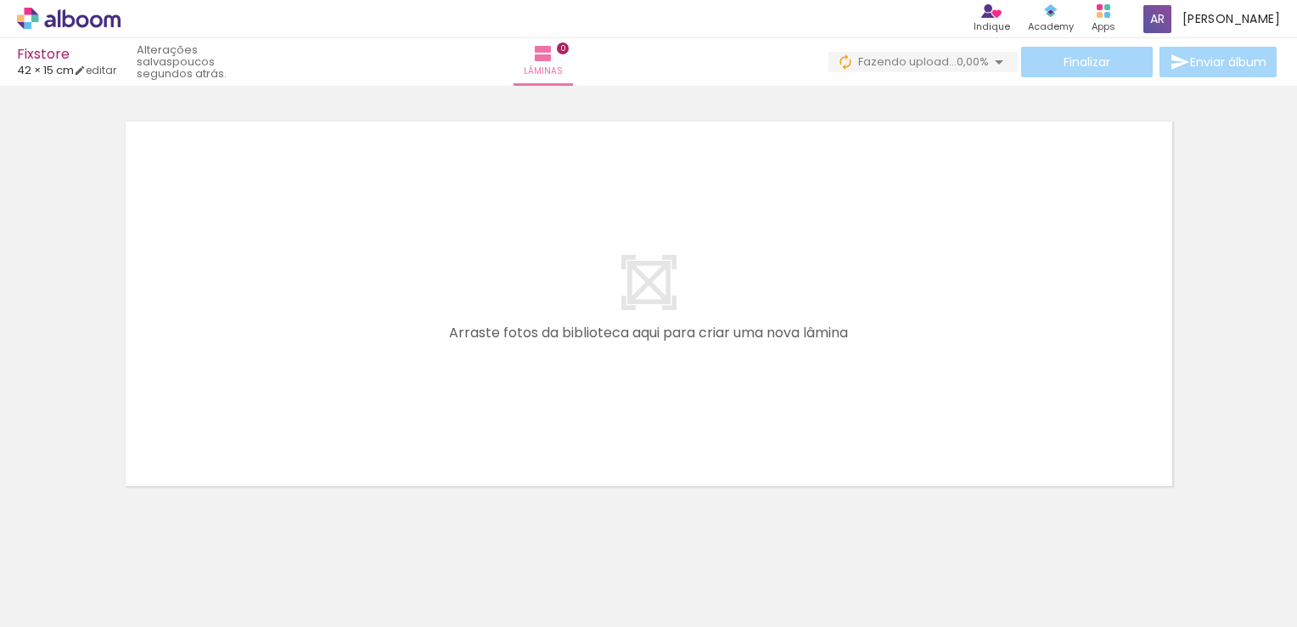
click at [1207, 147] on div at bounding box center [648, 281] width 1297 height 423
click at [554, 57] on iron-icon at bounding box center [543, 53] width 20 height 20
click at [569, 46] on span "0" at bounding box center [563, 48] width 12 height 12
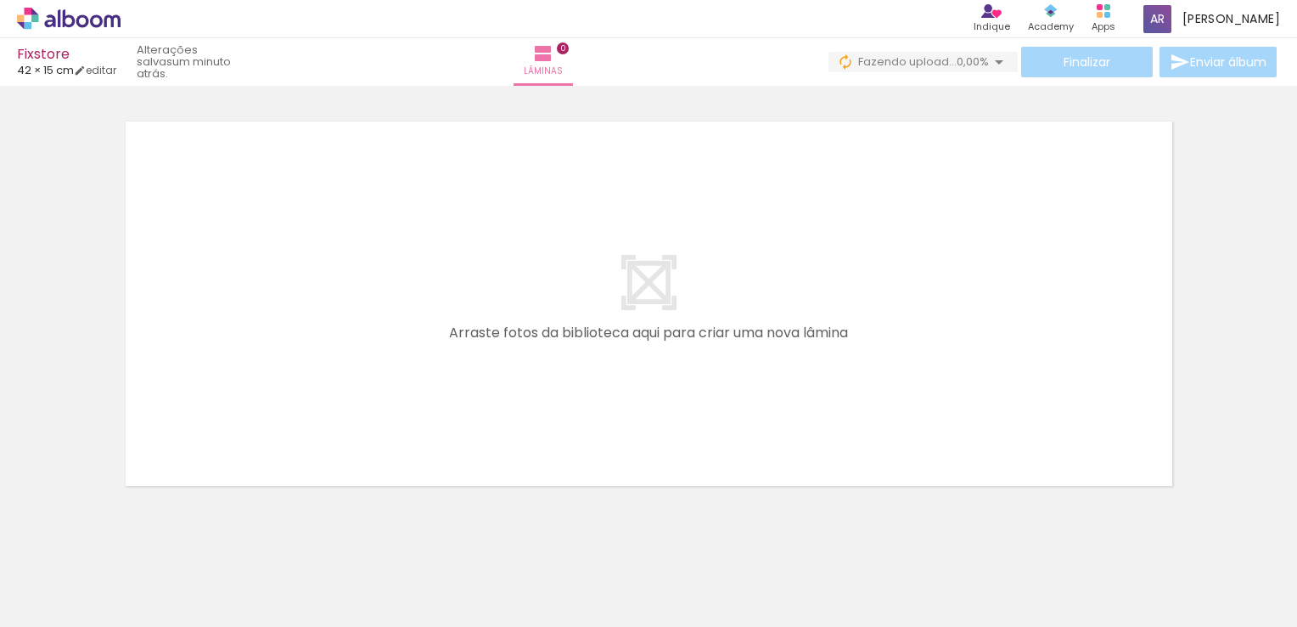
click at [1223, 271] on div at bounding box center [648, 281] width 1297 height 423
drag, startPoint x: 929, startPoint y: 559, endPoint x: 913, endPoint y: 559, distance: 16.1
click at [139, 559] on iron-horizontal-list at bounding box center [122, 573] width 34 height 106
click at [170, 584] on div at bounding box center [170, 569] width 56 height 84
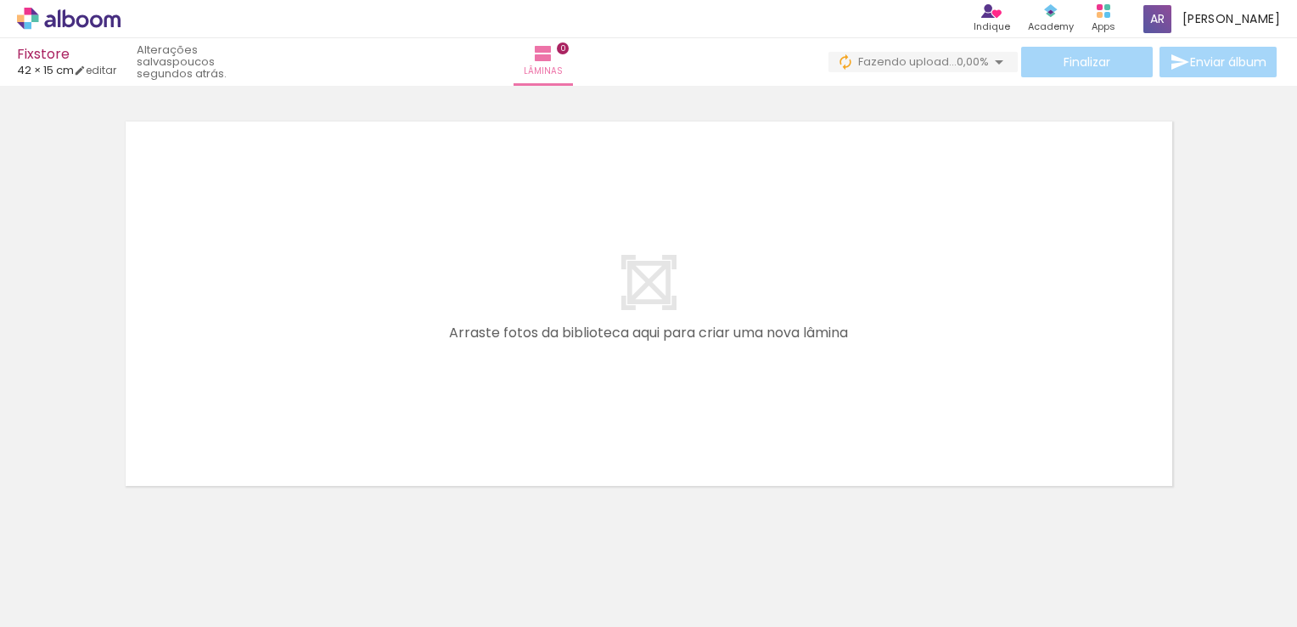
click at [270, 576] on div at bounding box center [265, 569] width 56 height 84
click at [374, 576] on div at bounding box center [360, 569] width 56 height 84
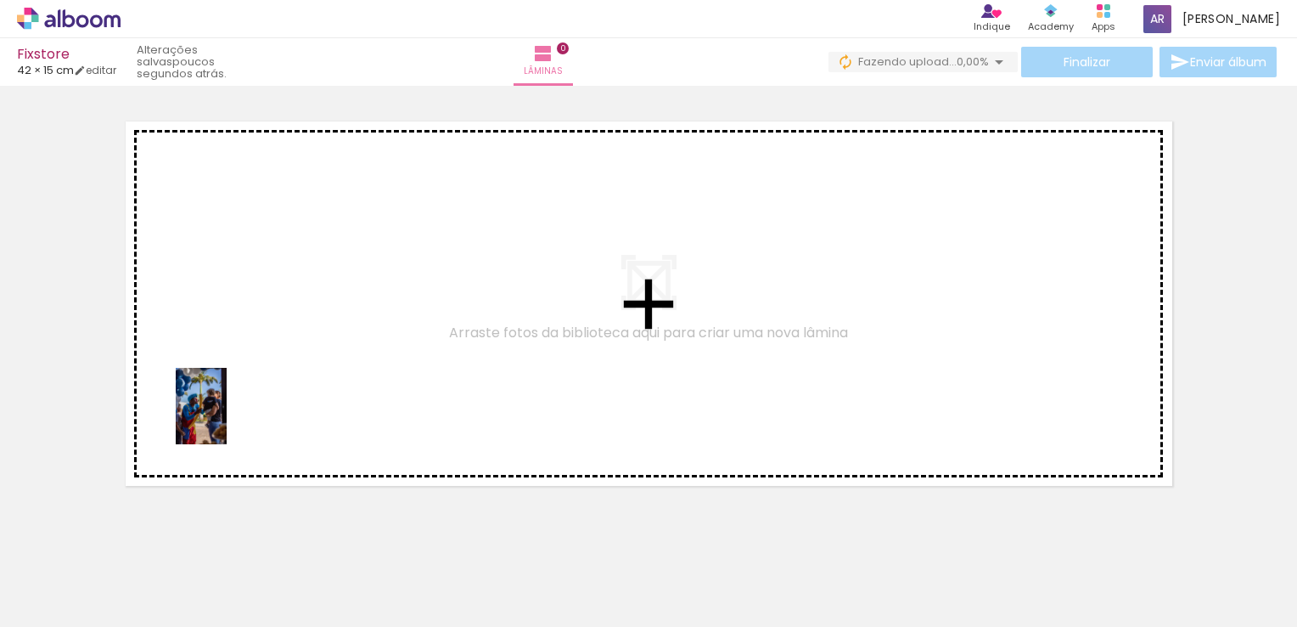
drag, startPoint x: 166, startPoint y: 582, endPoint x: 227, endPoint y: 419, distance: 174.6
click at [227, 419] on quentale-workspace at bounding box center [648, 313] width 1297 height 627
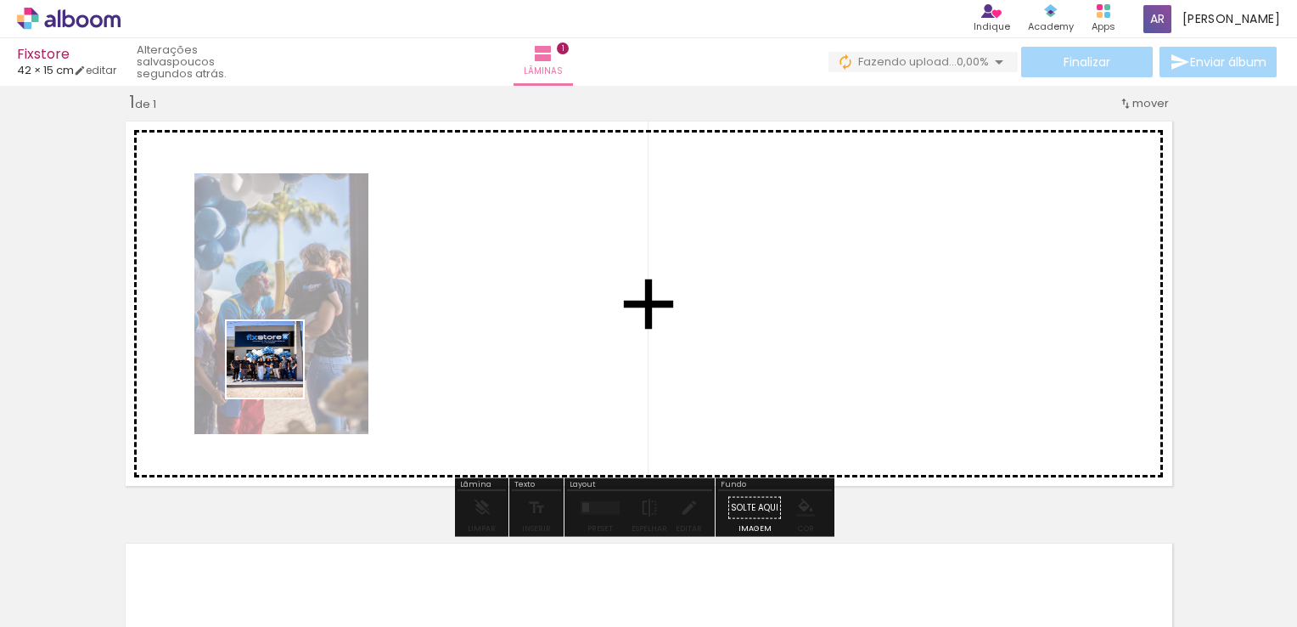
drag, startPoint x: 178, startPoint y: 573, endPoint x: 278, endPoint y: 372, distance: 224.4
click at [278, 372] on quentale-workspace at bounding box center [648, 313] width 1297 height 627
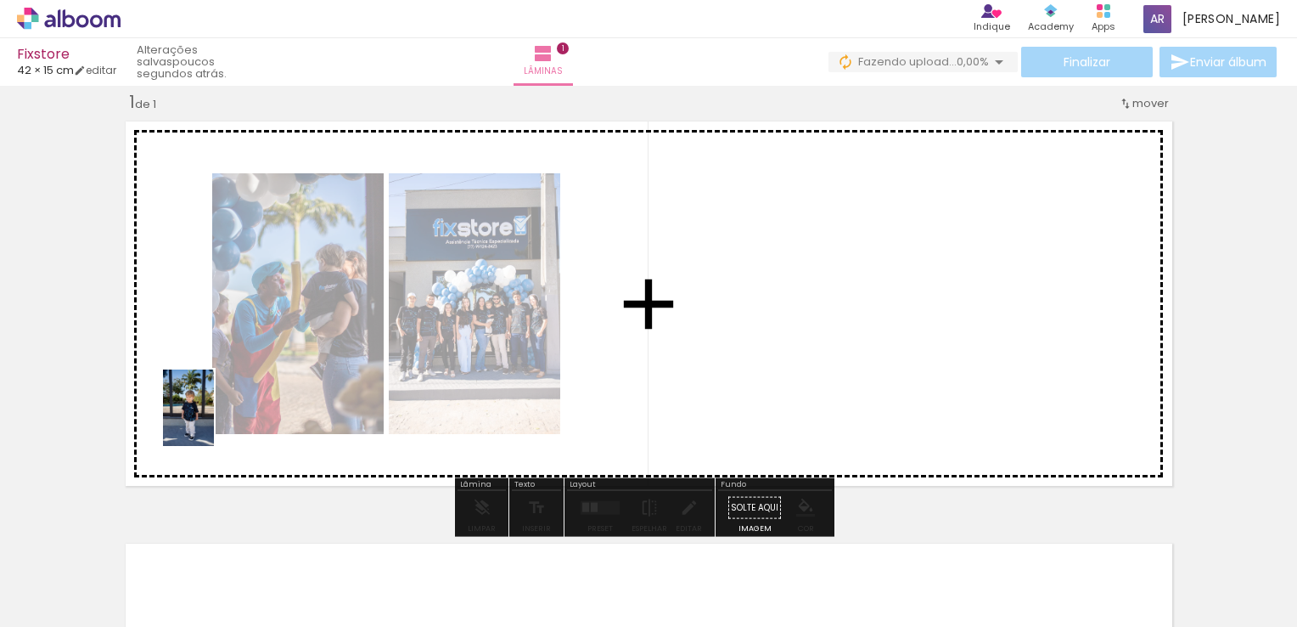
drag, startPoint x: 187, startPoint y: 566, endPoint x: 214, endPoint y: 420, distance: 148.5
click at [214, 420] on quentale-workspace at bounding box center [648, 313] width 1297 height 627
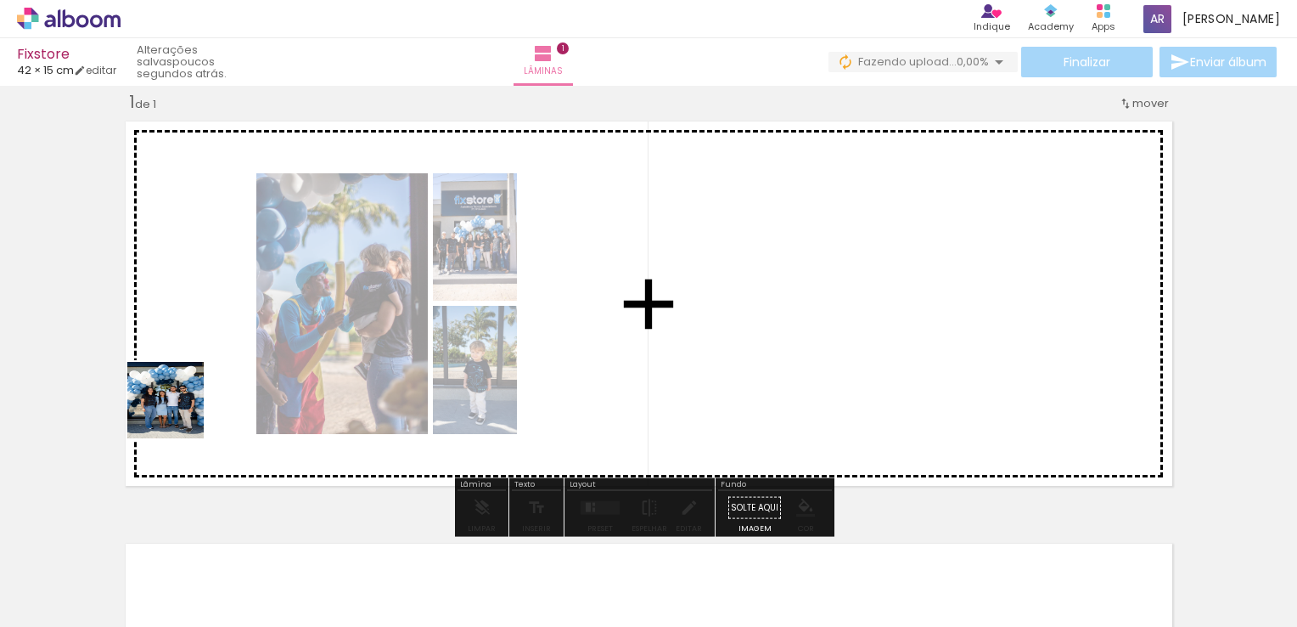
drag, startPoint x: 183, startPoint y: 565, endPoint x: 178, endPoint y: 413, distance: 152.9
click at [178, 413] on quentale-workspace at bounding box center [648, 313] width 1297 height 627
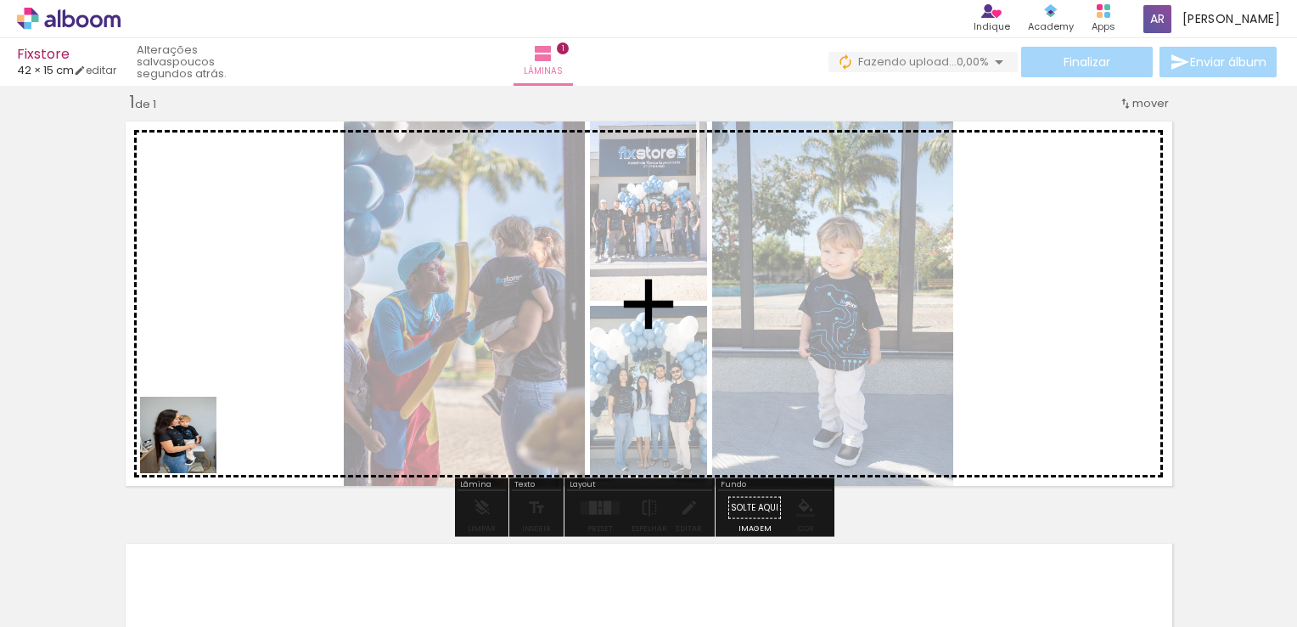
drag, startPoint x: 189, startPoint y: 483, endPoint x: 193, endPoint y: 419, distance: 63.8
click at [193, 419] on quentale-workspace at bounding box center [648, 313] width 1297 height 627
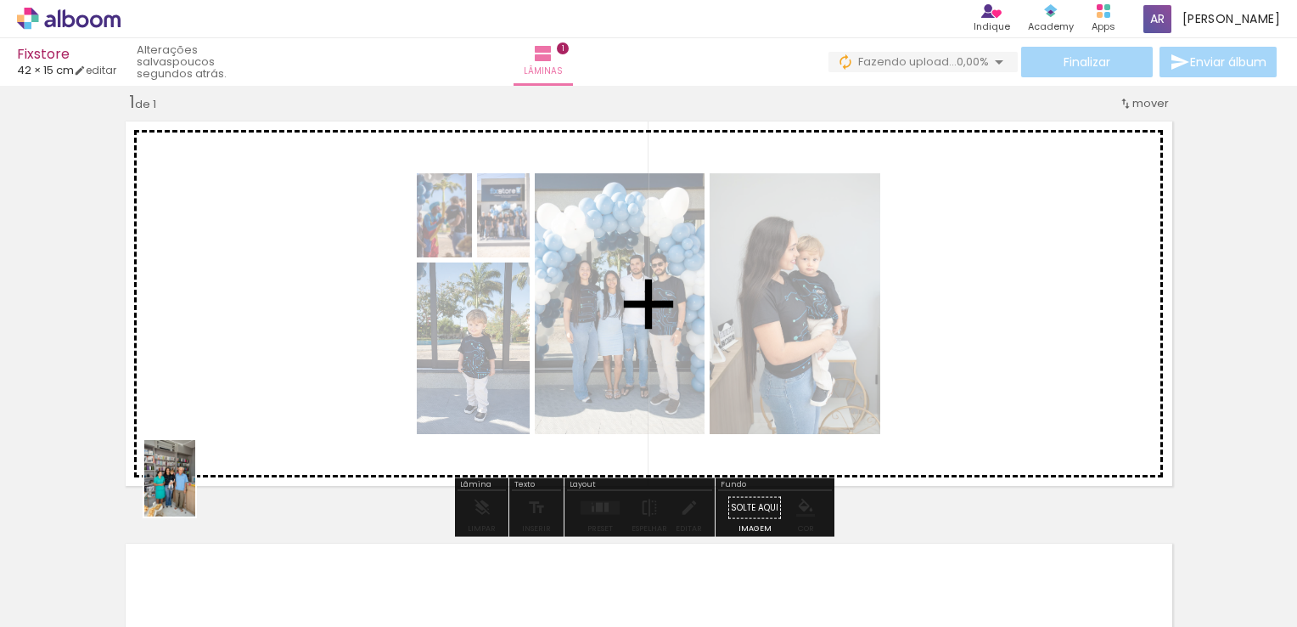
drag, startPoint x: 197, startPoint y: 594, endPoint x: 200, endPoint y: 486, distance: 108.7
click at [196, 480] on quentale-workspace at bounding box center [648, 313] width 1297 height 627
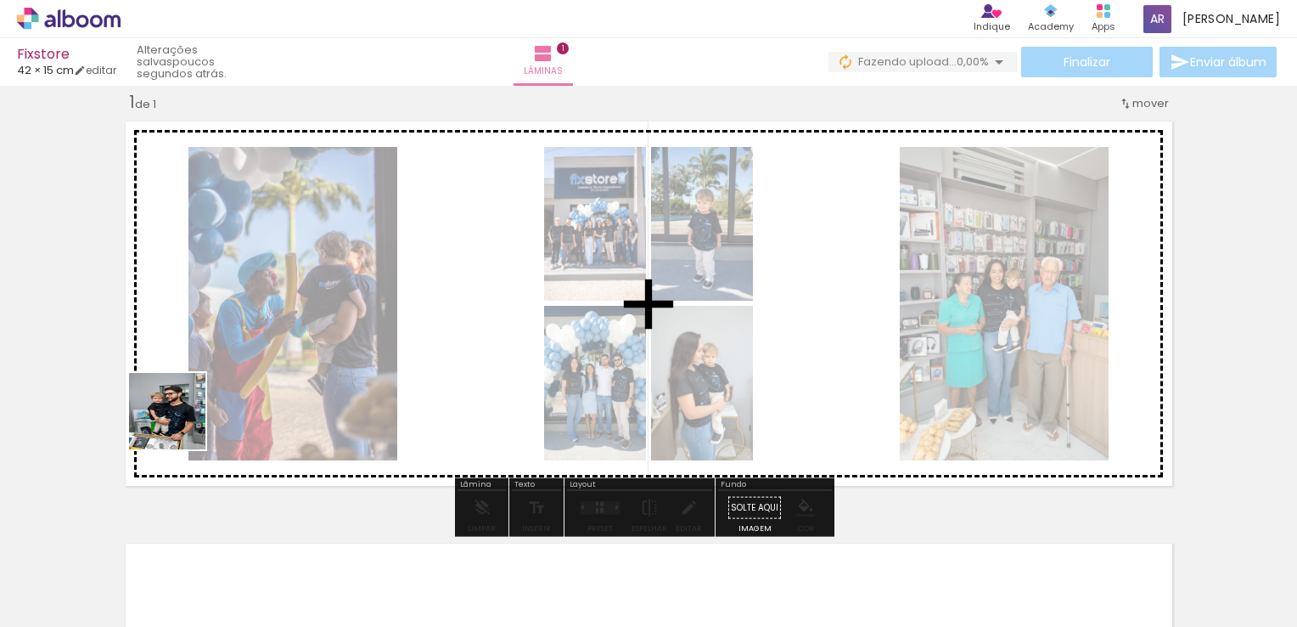
drag, startPoint x: 181, startPoint y: 565, endPoint x: 212, endPoint y: 501, distance: 71.8
click at [180, 407] on quentale-workspace at bounding box center [648, 313] width 1297 height 627
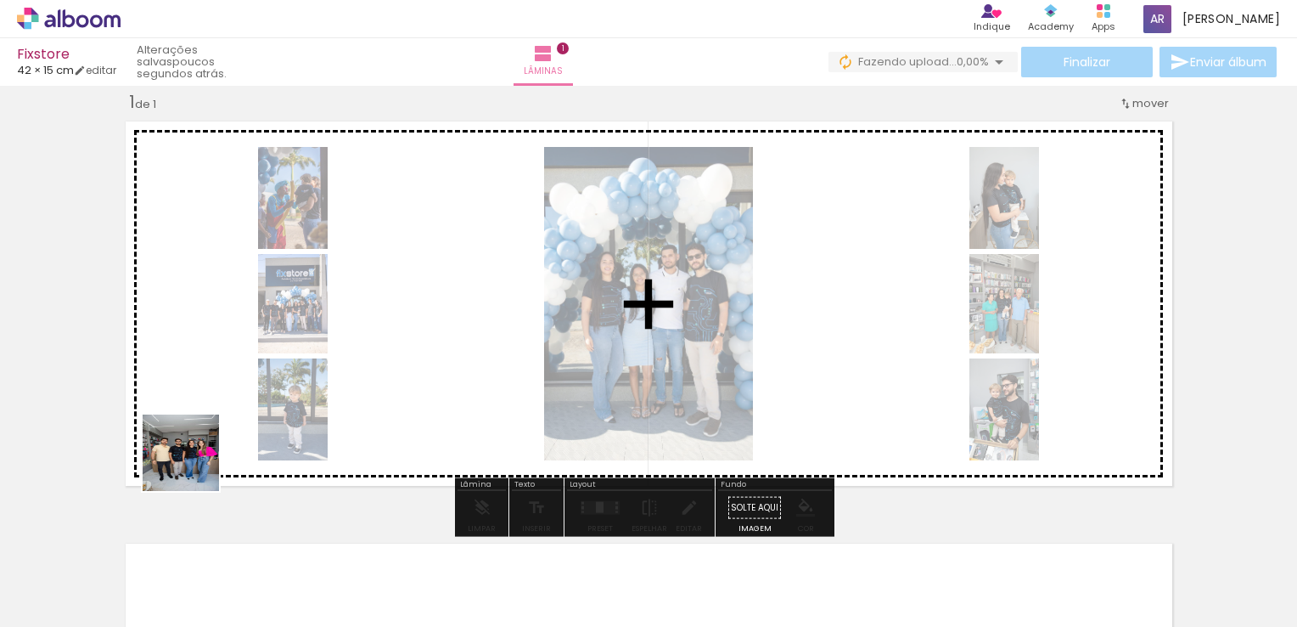
drag, startPoint x: 196, startPoint y: 582, endPoint x: 199, endPoint y: 433, distance: 149.4
click at [199, 433] on quentale-workspace at bounding box center [648, 313] width 1297 height 627
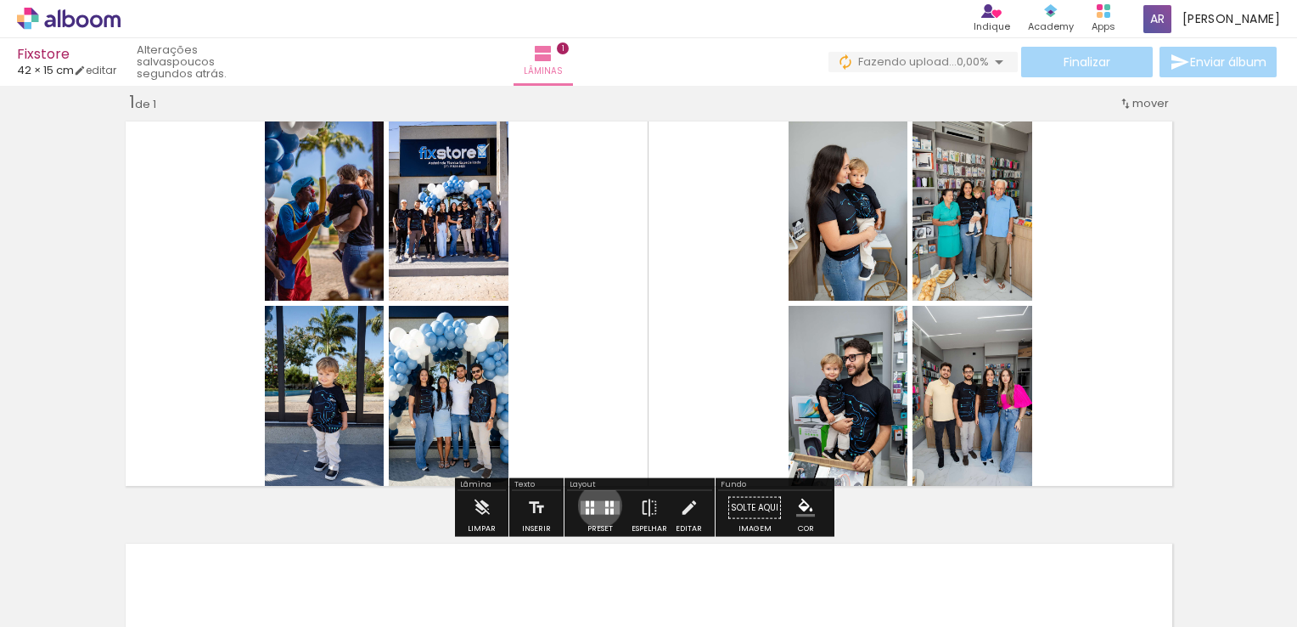
click at [596, 504] on quentale-layouter at bounding box center [600, 508] width 39 height 14
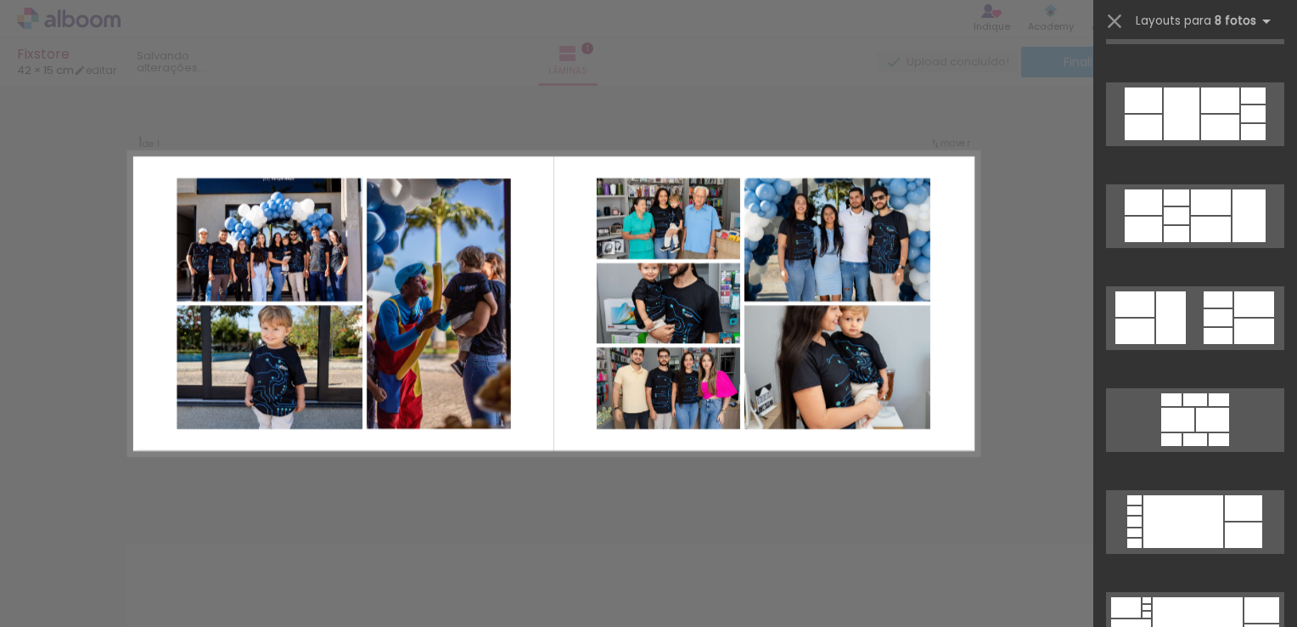
scroll to position [5179, 0]
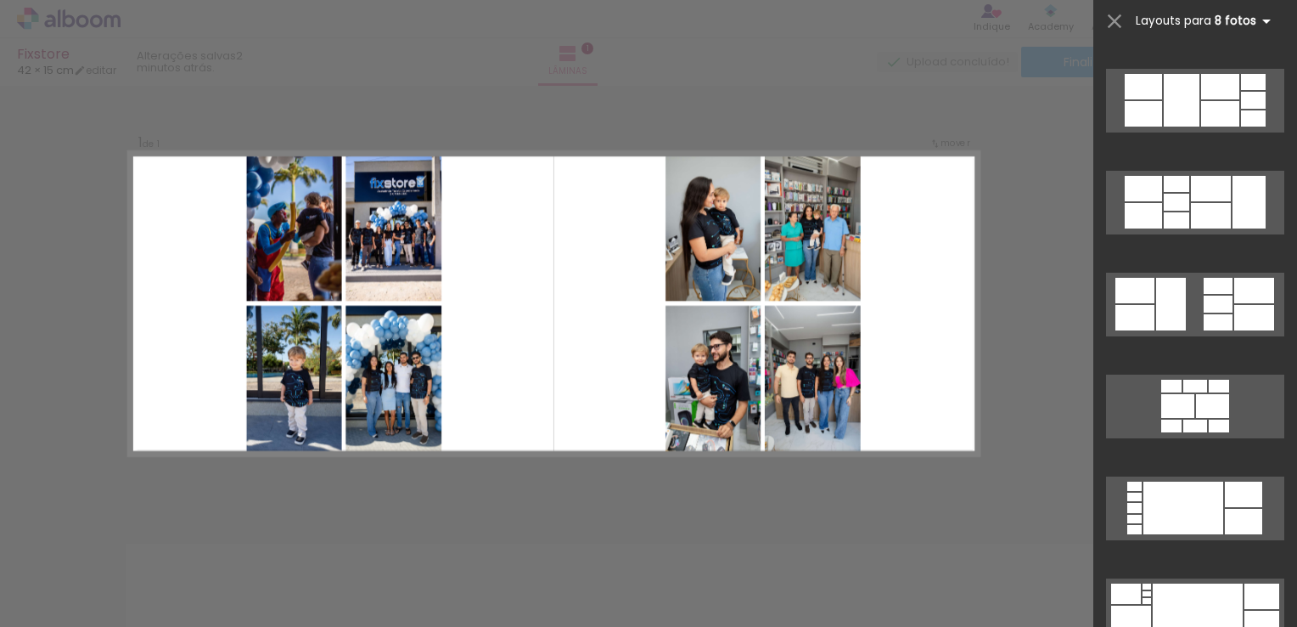
click at [1264, 20] on iron-icon at bounding box center [1266, 21] width 20 height 20
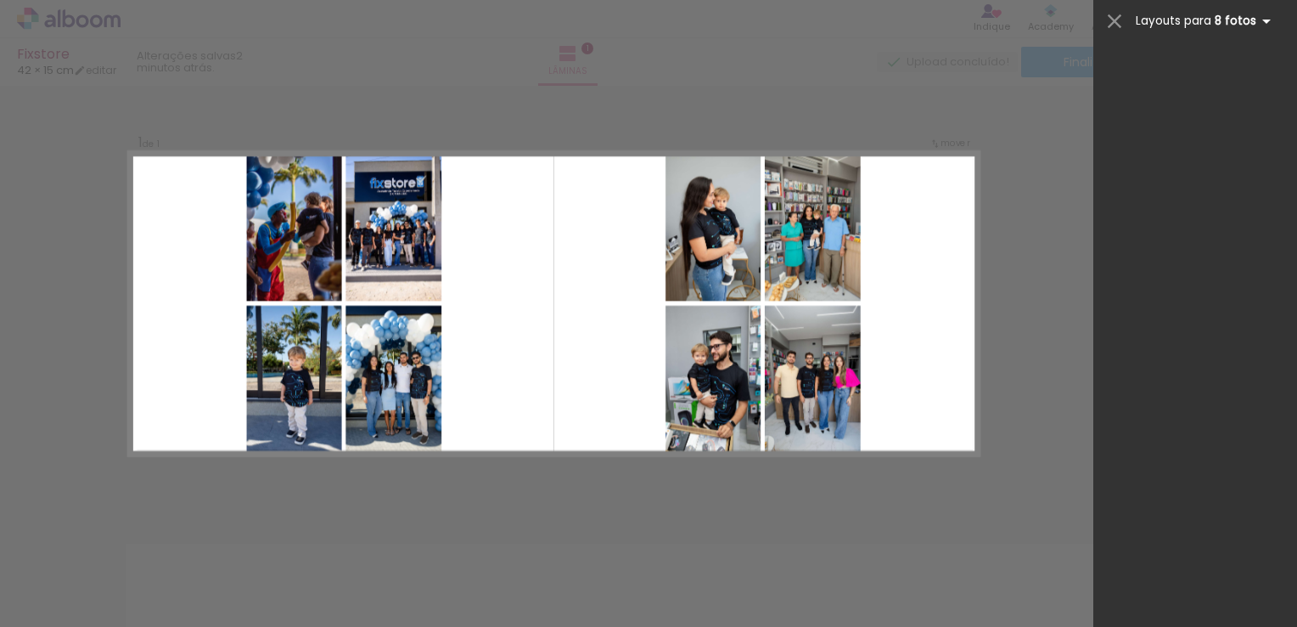
scroll to position [0, 0]
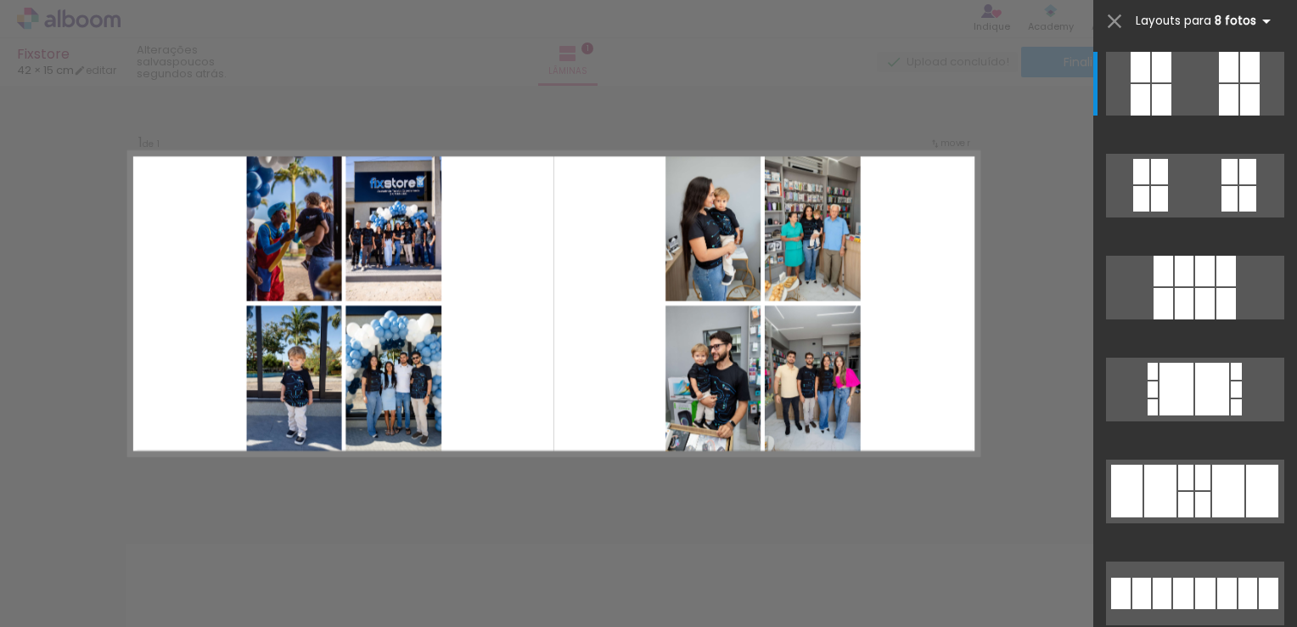
click at [1264, 20] on iron-icon at bounding box center [1266, 21] width 20 height 20
click at [547, 233] on quentale-layouter at bounding box center [554, 304] width 850 height 304
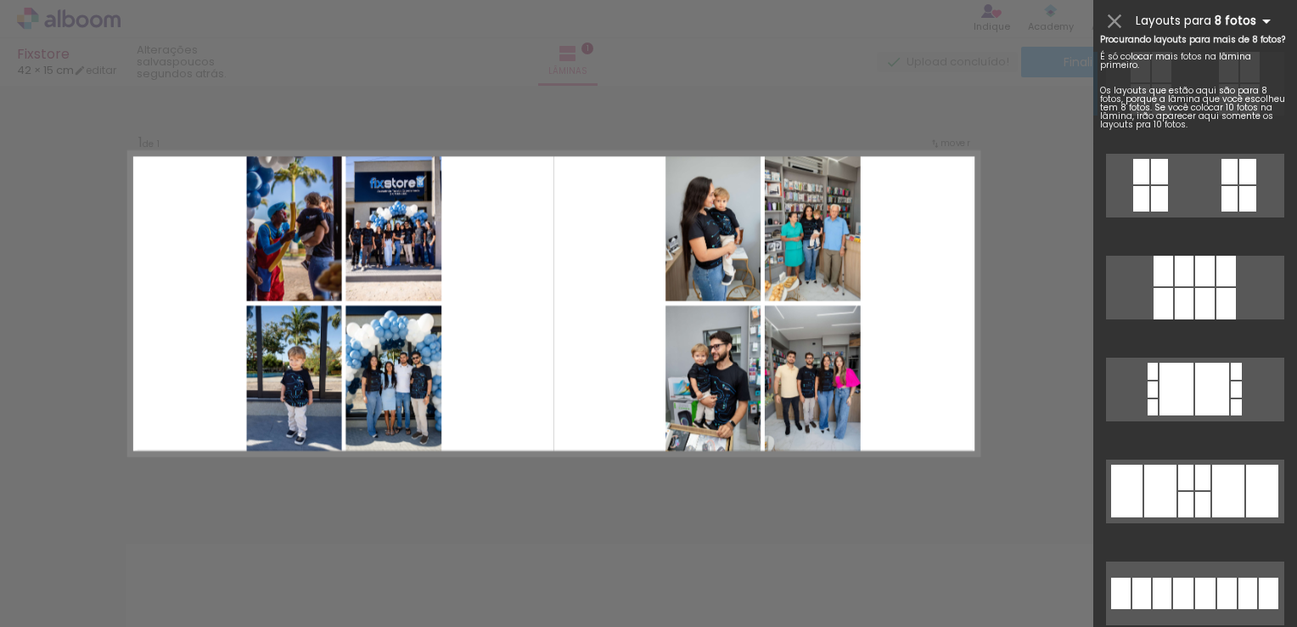
click at [1265, 14] on iron-icon at bounding box center [1266, 21] width 20 height 20
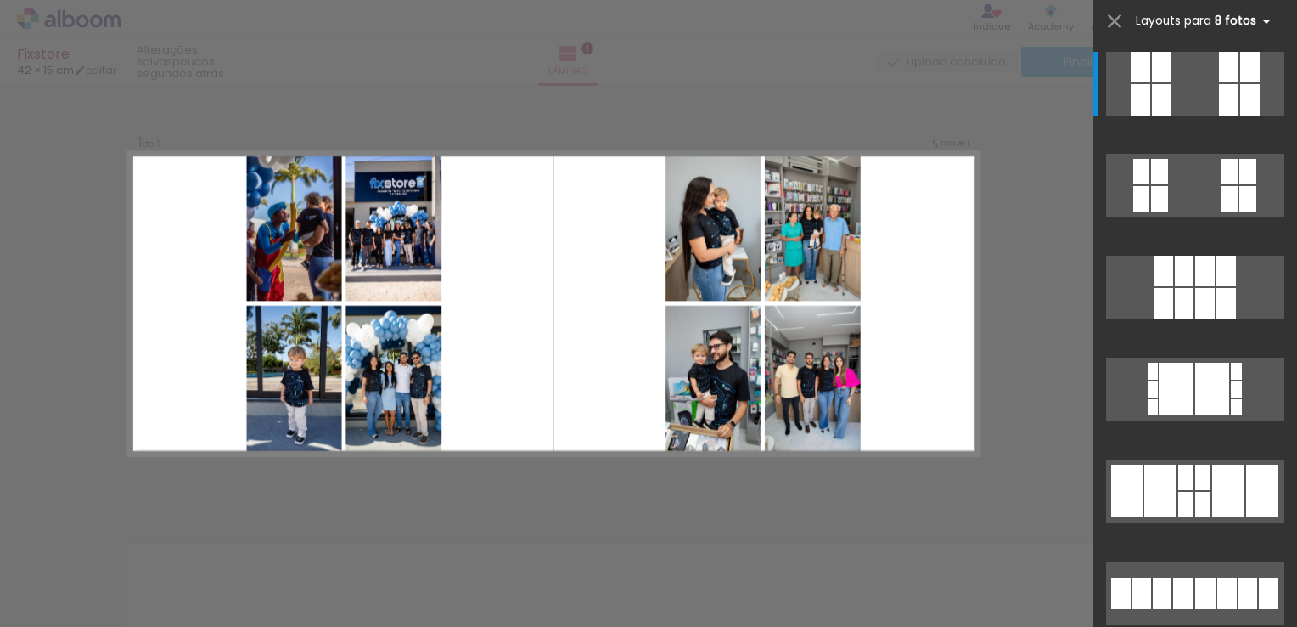
click at [1263, 18] on iron-icon at bounding box center [1266, 21] width 20 height 20
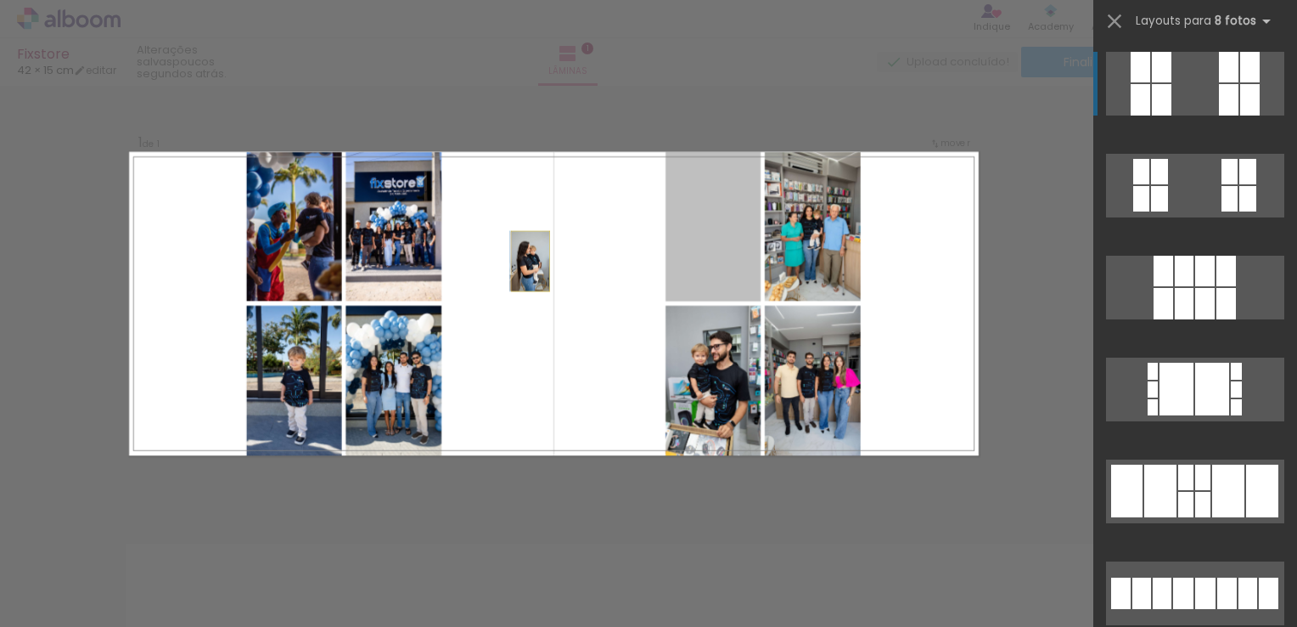
drag, startPoint x: 696, startPoint y: 252, endPoint x: 478, endPoint y: 269, distance: 218.8
click at [478, 269] on quentale-layouter at bounding box center [554, 304] width 850 height 304
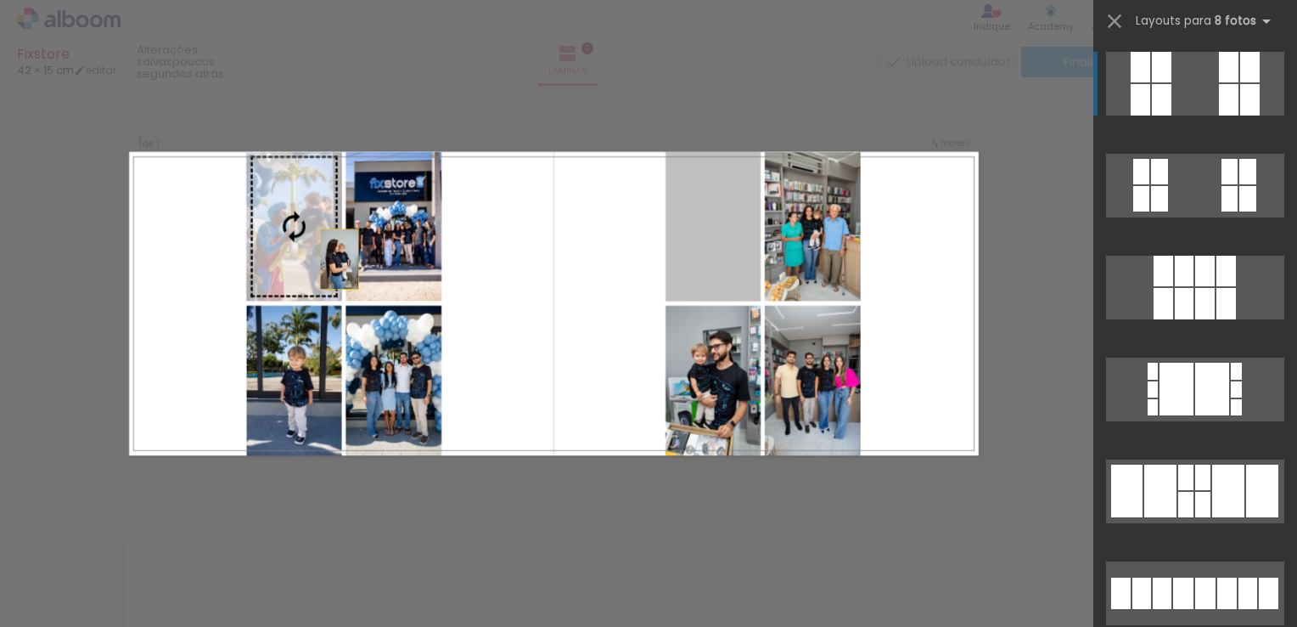
drag, startPoint x: 733, startPoint y: 256, endPoint x: 239, endPoint y: 267, distance: 493.4
click at [0, 0] on slot at bounding box center [0, 0] width 0 height 0
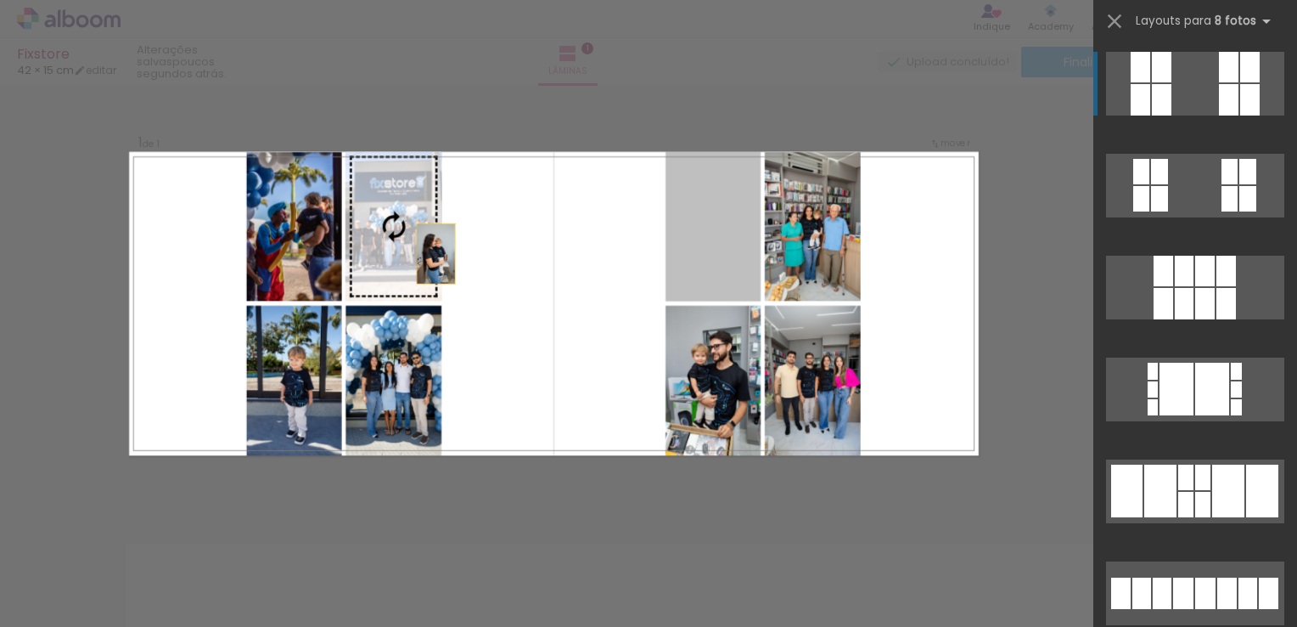
drag, startPoint x: 711, startPoint y: 246, endPoint x: 360, endPoint y: 260, distance: 351.7
click at [0, 0] on slot at bounding box center [0, 0] width 0 height 0
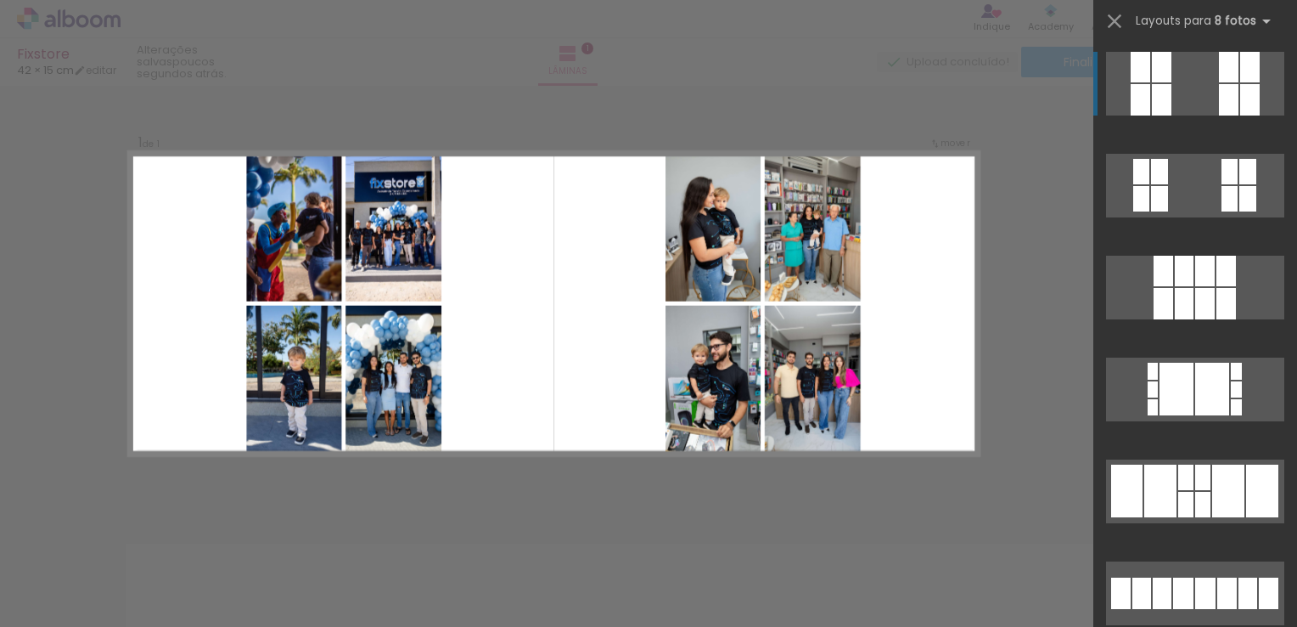
click at [678, 105] on div "Confirmar Cancelar" at bounding box center [648, 507] width 1297 height 885
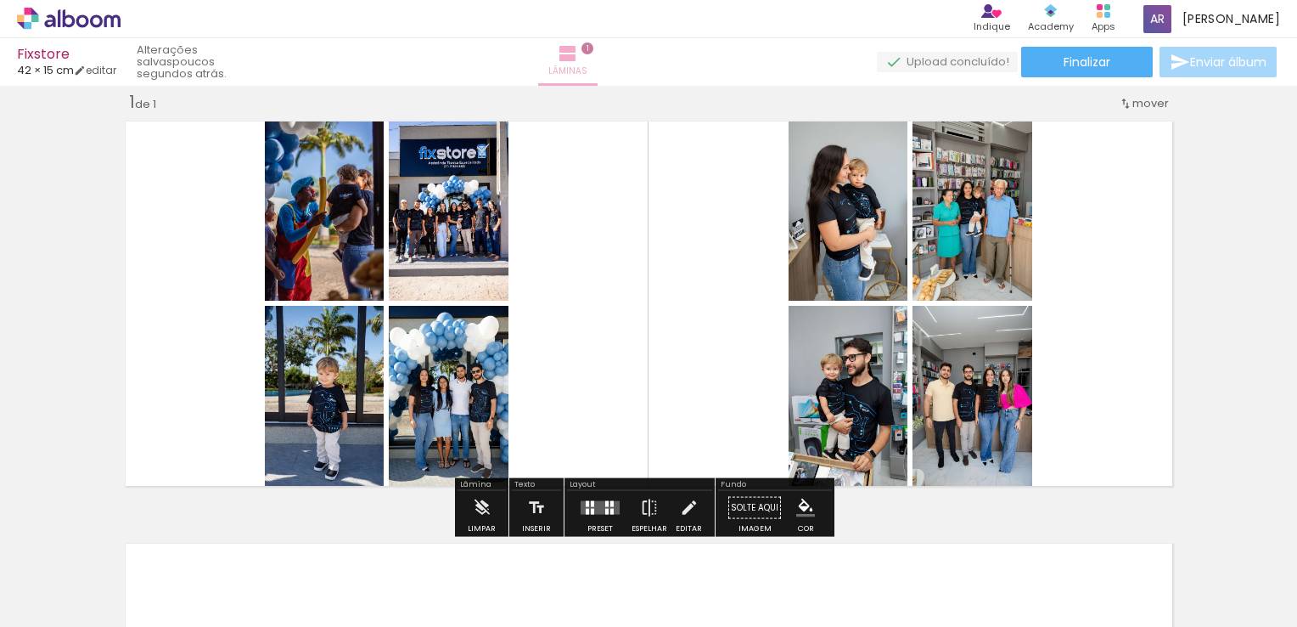
click at [578, 56] on iron-icon at bounding box center [568, 53] width 20 height 20
click at [1155, 104] on span "mover" at bounding box center [1150, 103] width 37 height 16
click at [1250, 179] on div "Inserir lâmina 1 de 1" at bounding box center [648, 492] width 1297 height 845
click at [479, 509] on iron-icon at bounding box center [482, 508] width 19 height 34
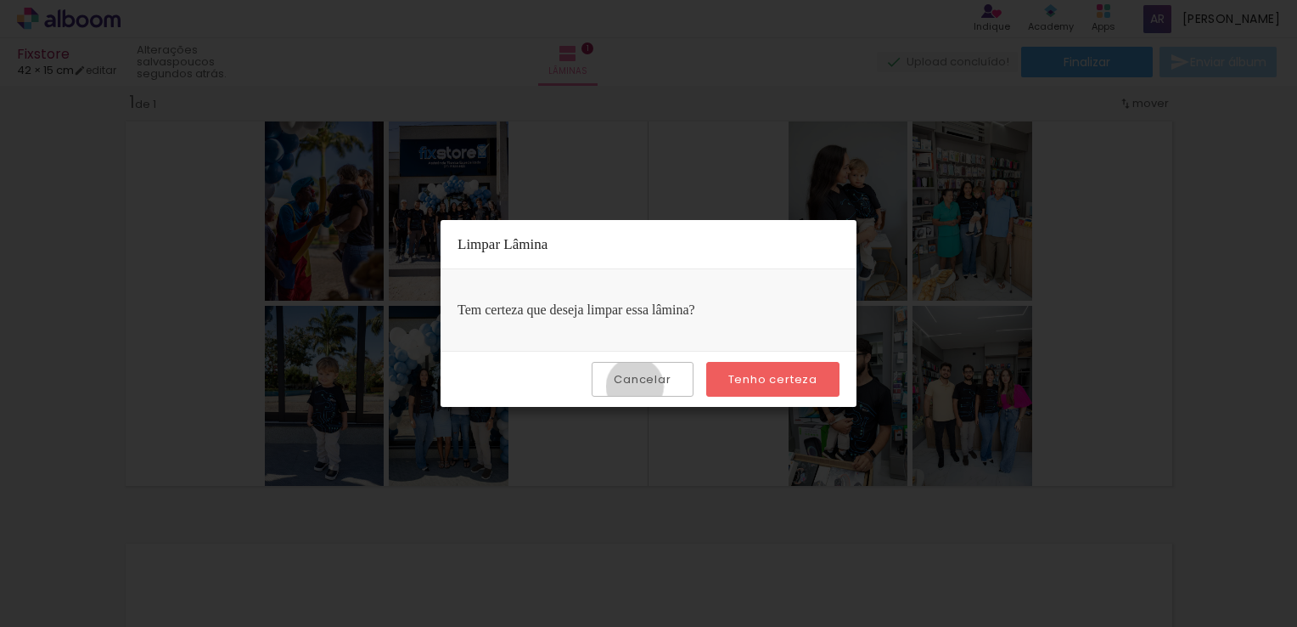
click at [0, 0] on slot "Cancelar" at bounding box center [0, 0] width 0 height 0
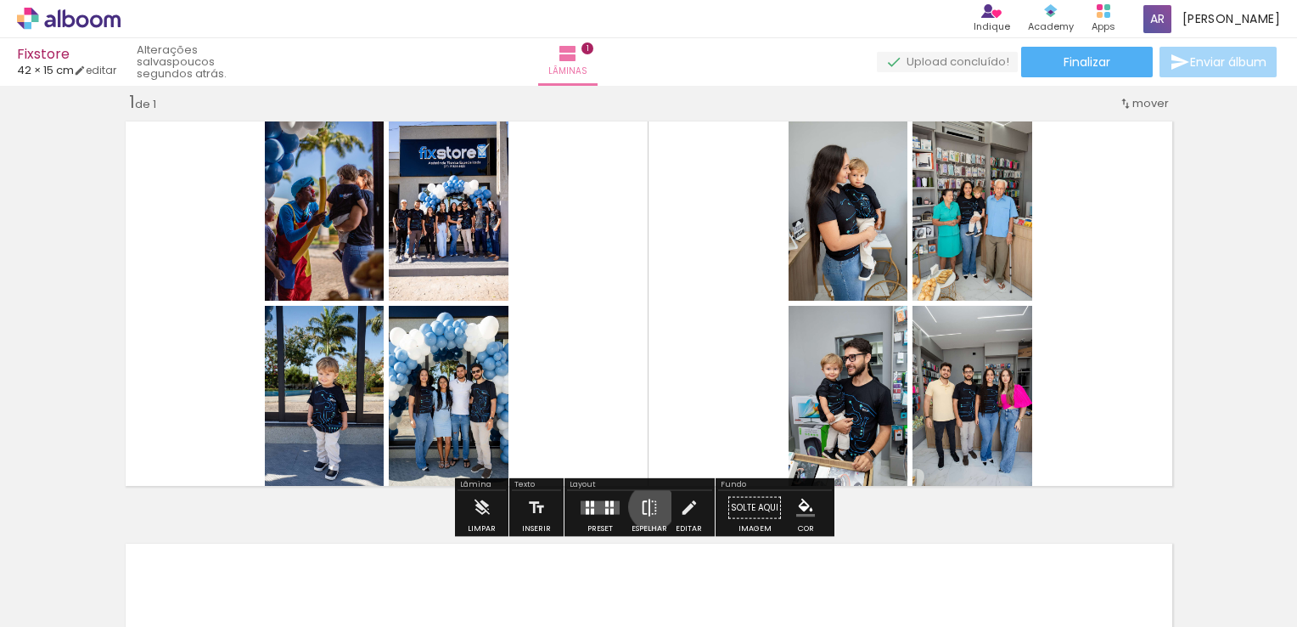
click at [649, 506] on iron-icon at bounding box center [649, 508] width 19 height 34
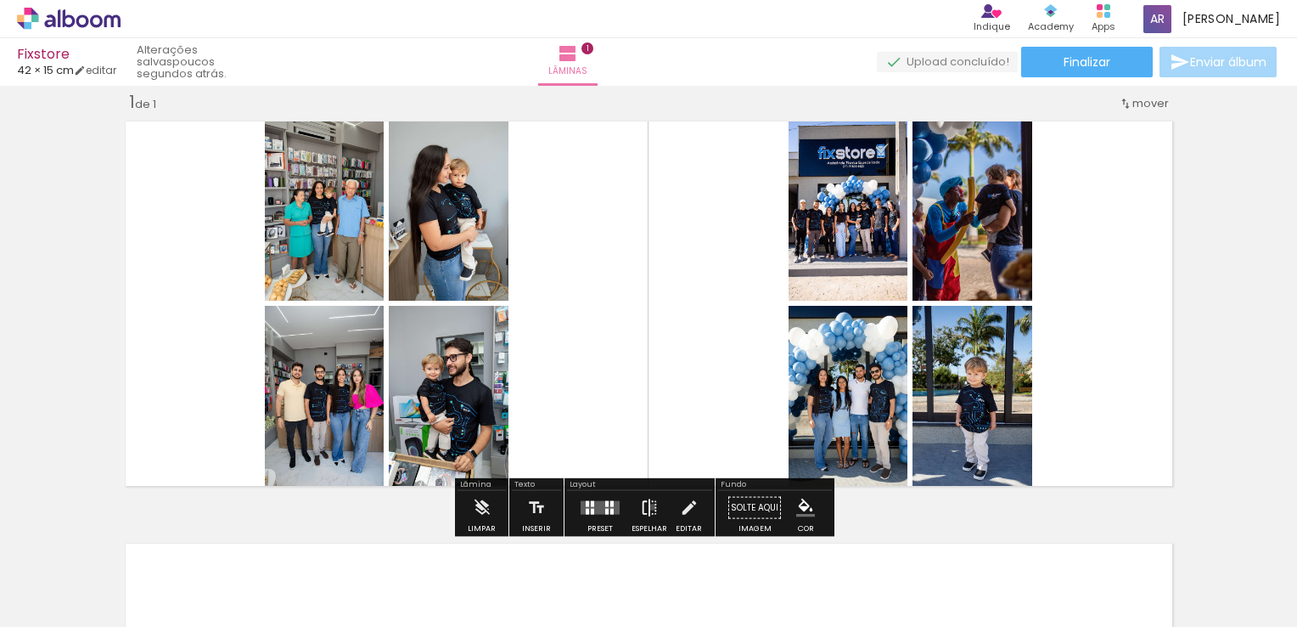
click at [649, 506] on iron-icon at bounding box center [649, 508] width 19 height 34
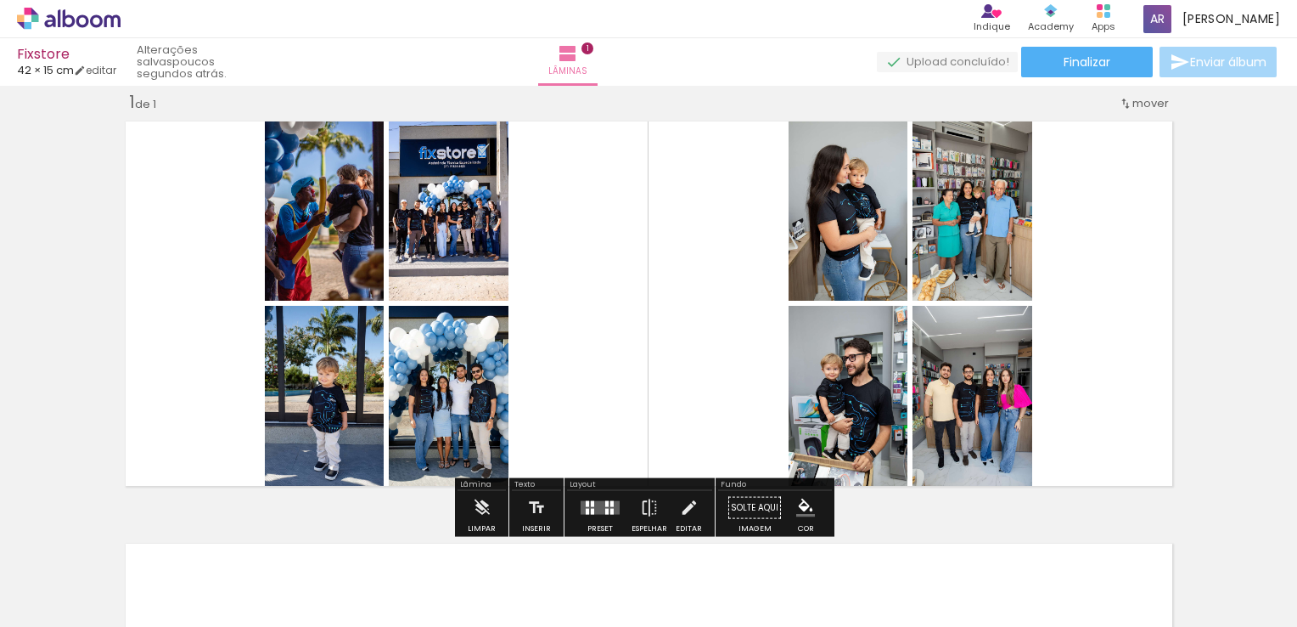
click at [689, 506] on iron-icon at bounding box center [689, 508] width 19 height 34
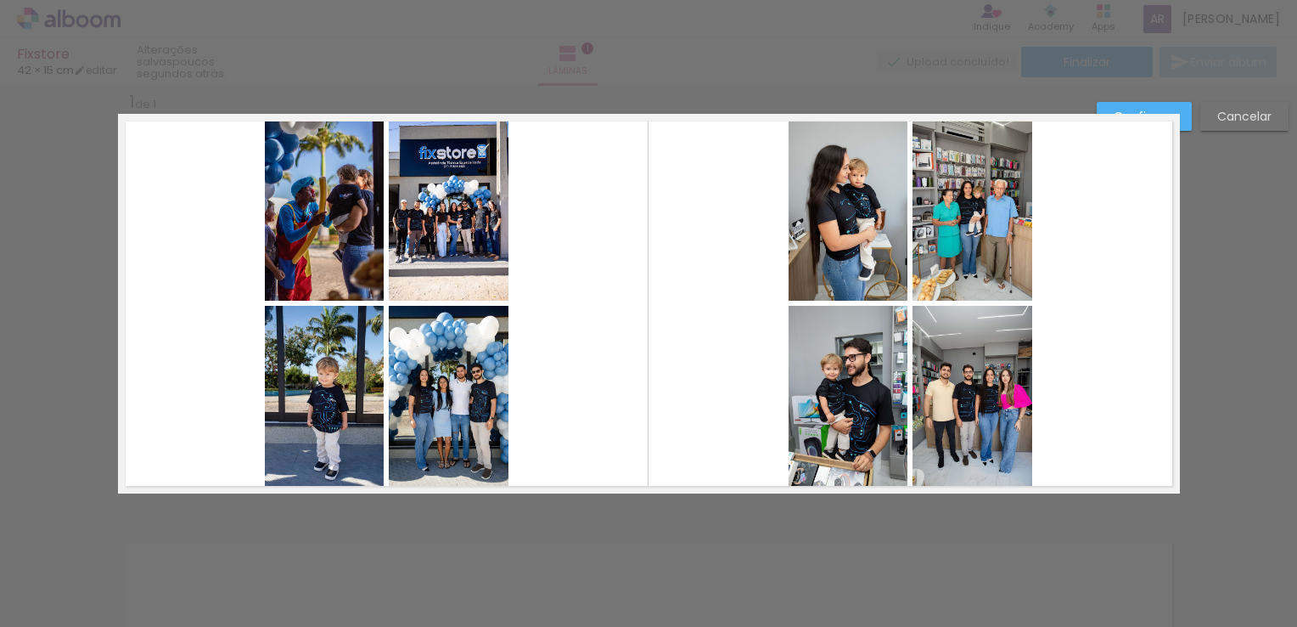
click at [689, 506] on div "Confirmar Cancelar" at bounding box center [648, 507] width 1297 height 885
click at [0, 0] on slot "Cancelar" at bounding box center [0, 0] width 0 height 0
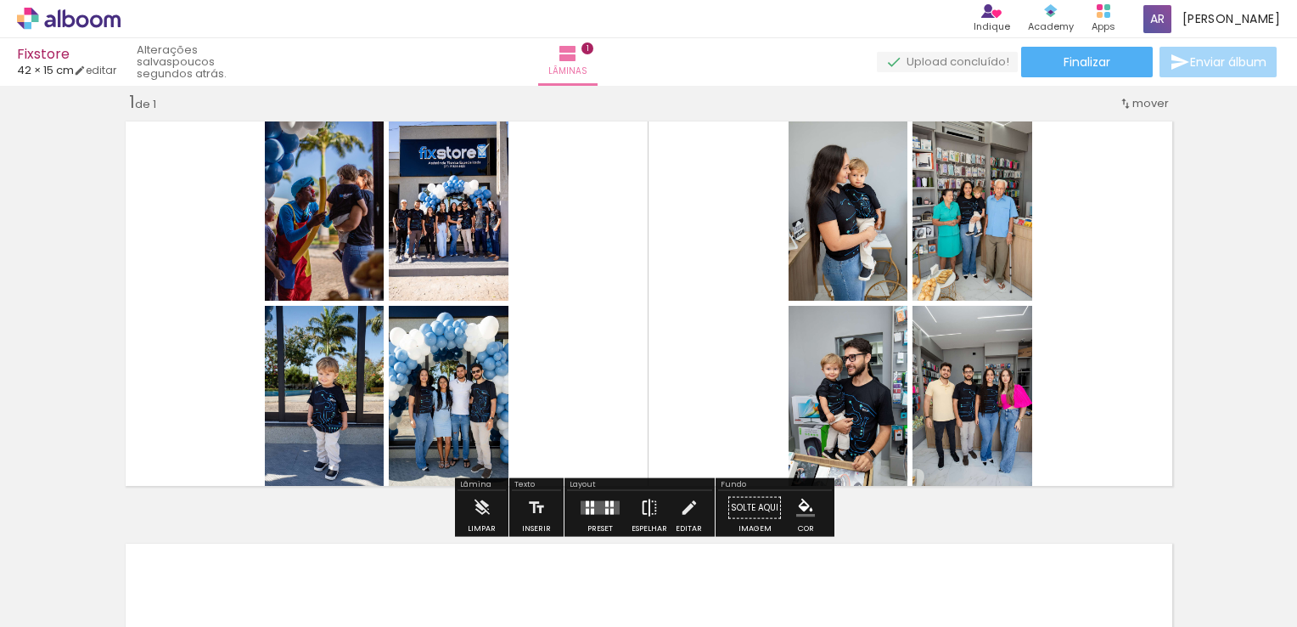
click at [643, 507] on iron-icon at bounding box center [649, 508] width 19 height 34
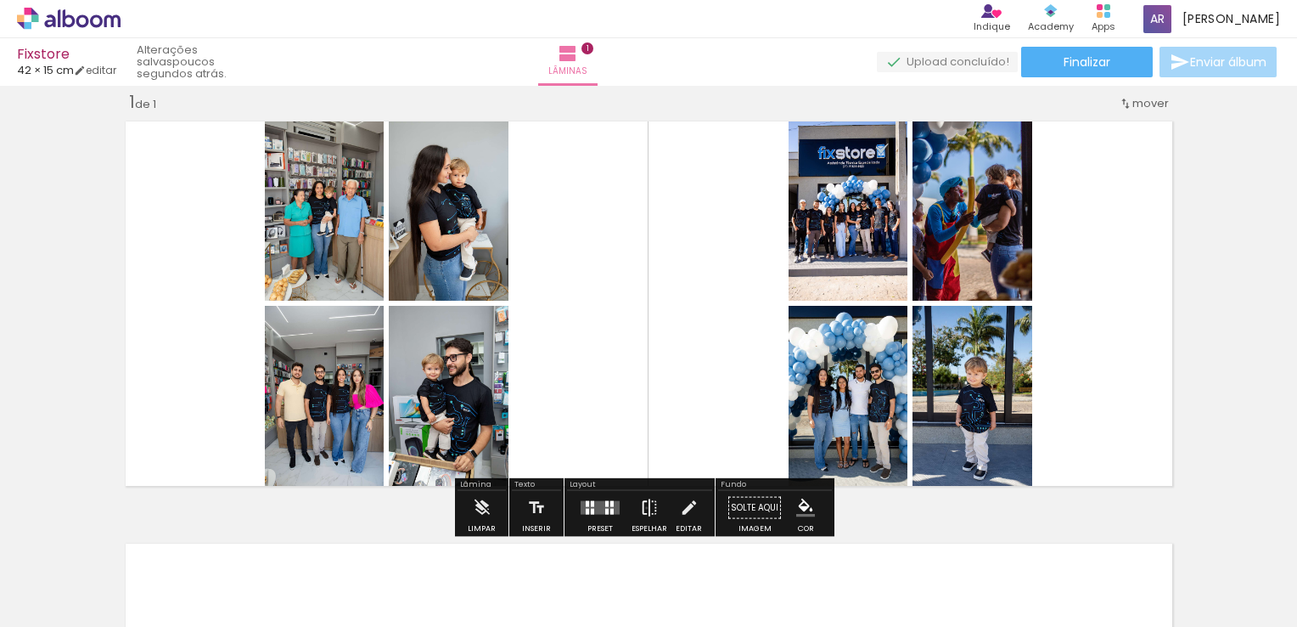
click at [643, 507] on iron-icon at bounding box center [649, 508] width 19 height 34
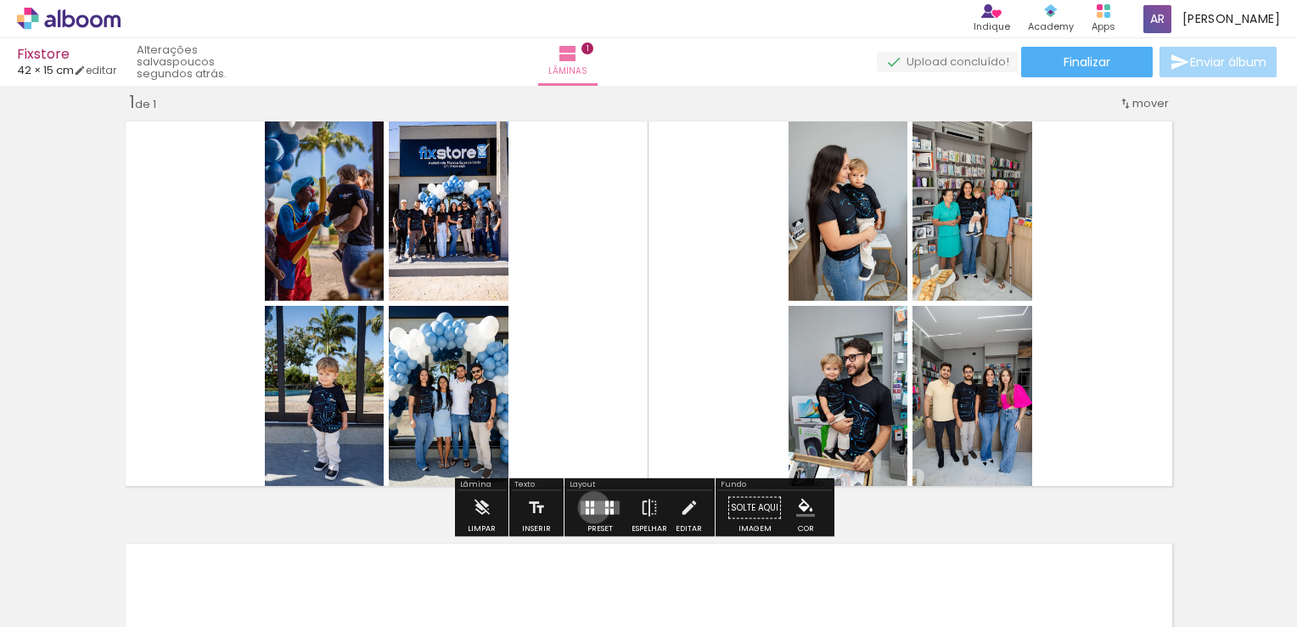
click at [590, 506] on quentale-layouter at bounding box center [600, 508] width 39 height 14
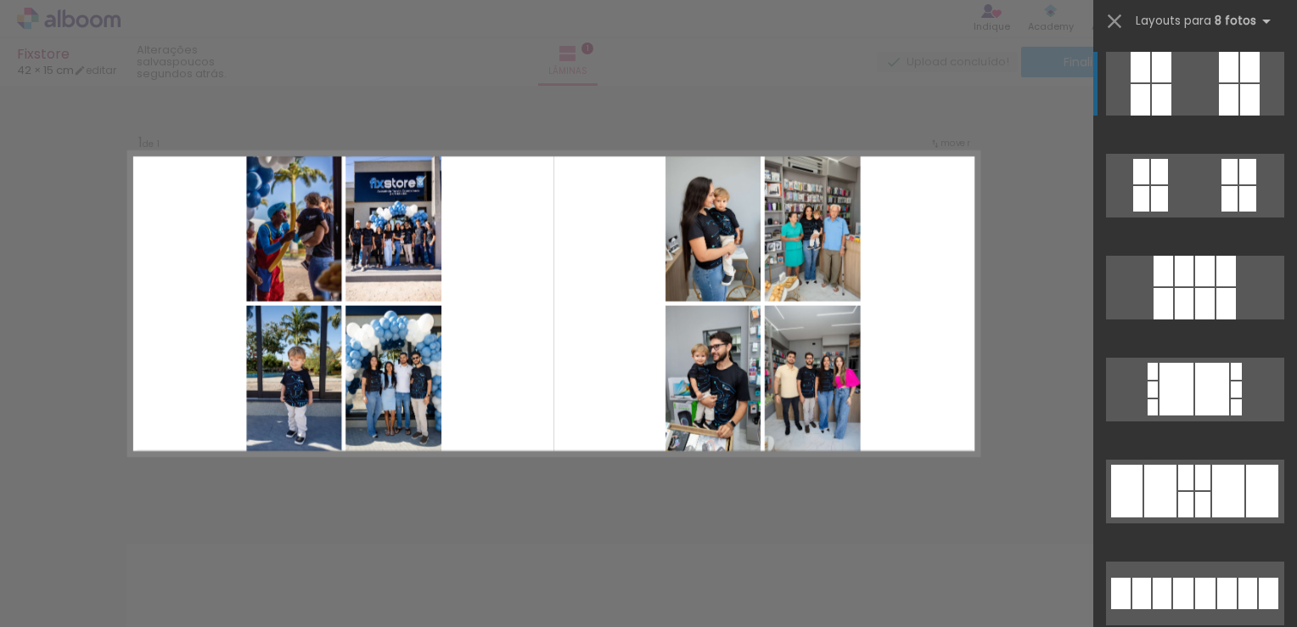
click at [54, 606] on span "Adicionar Fotos" at bounding box center [60, 603] width 51 height 19
click at [0, 0] on input "file" at bounding box center [0, 0] width 0 height 0
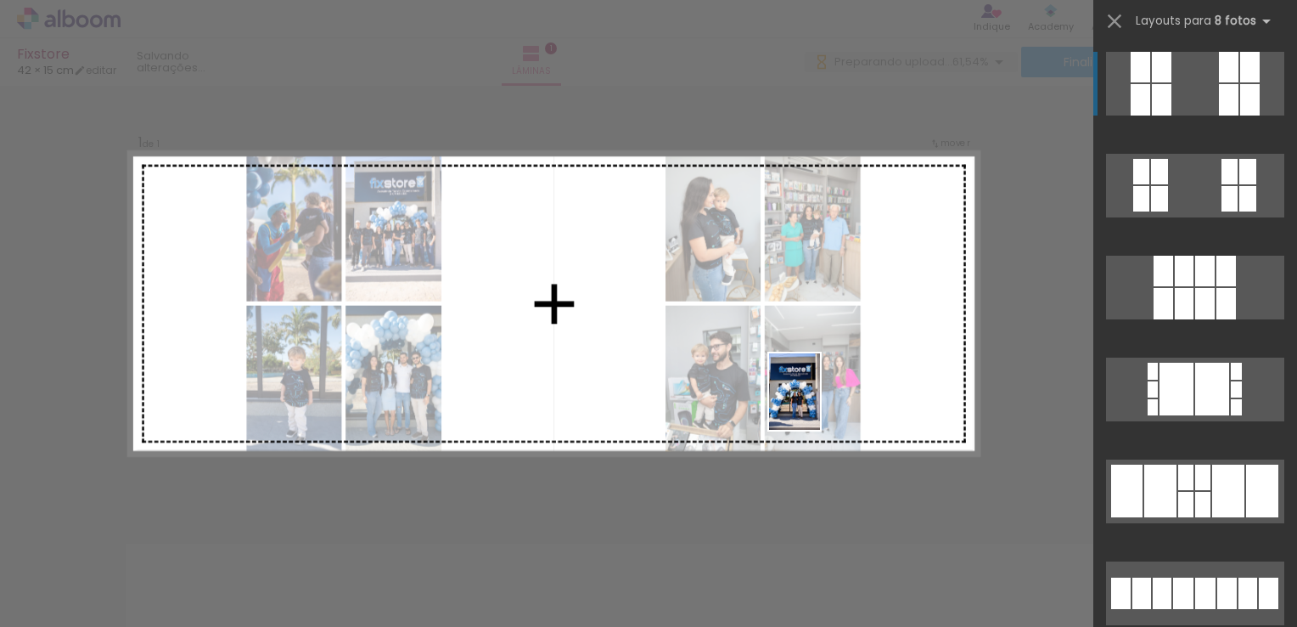
drag, startPoint x: 178, startPoint y: 579, endPoint x: 820, endPoint y: 404, distance: 665.2
click at [820, 404] on quentale-workspace at bounding box center [648, 313] width 1297 height 627
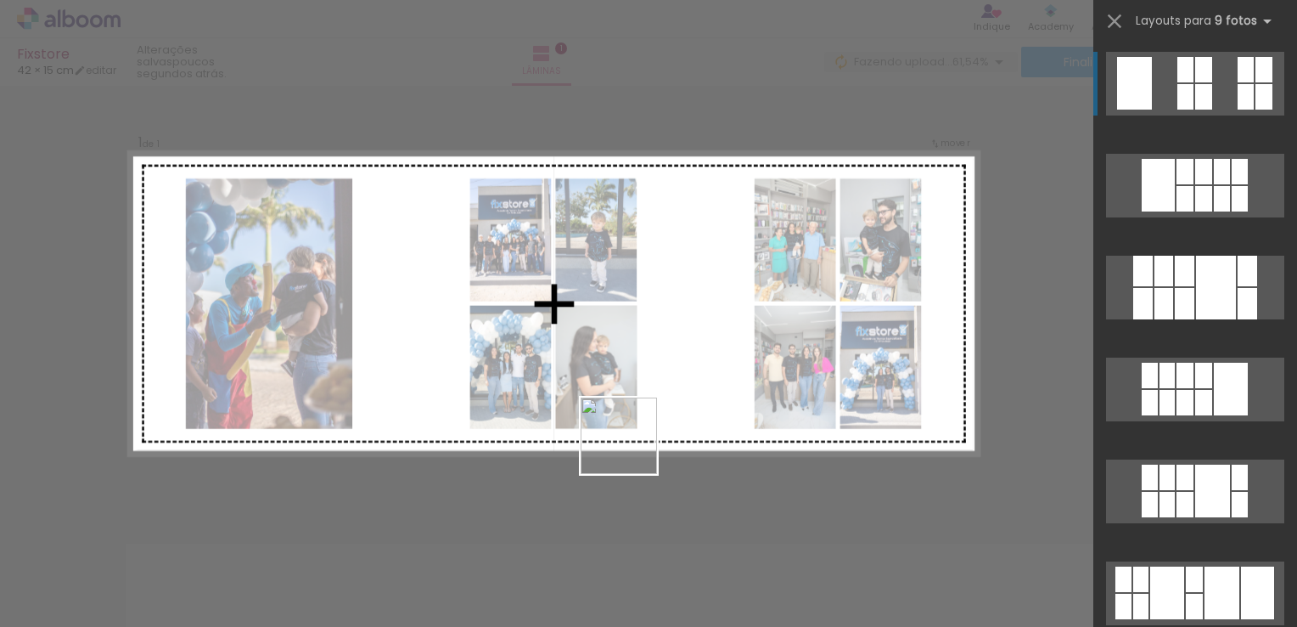
drag, startPoint x: 192, startPoint y: 582, endPoint x: 801, endPoint y: 409, distance: 632.8
click at [801, 409] on quentale-workspace at bounding box center [648, 313] width 1297 height 627
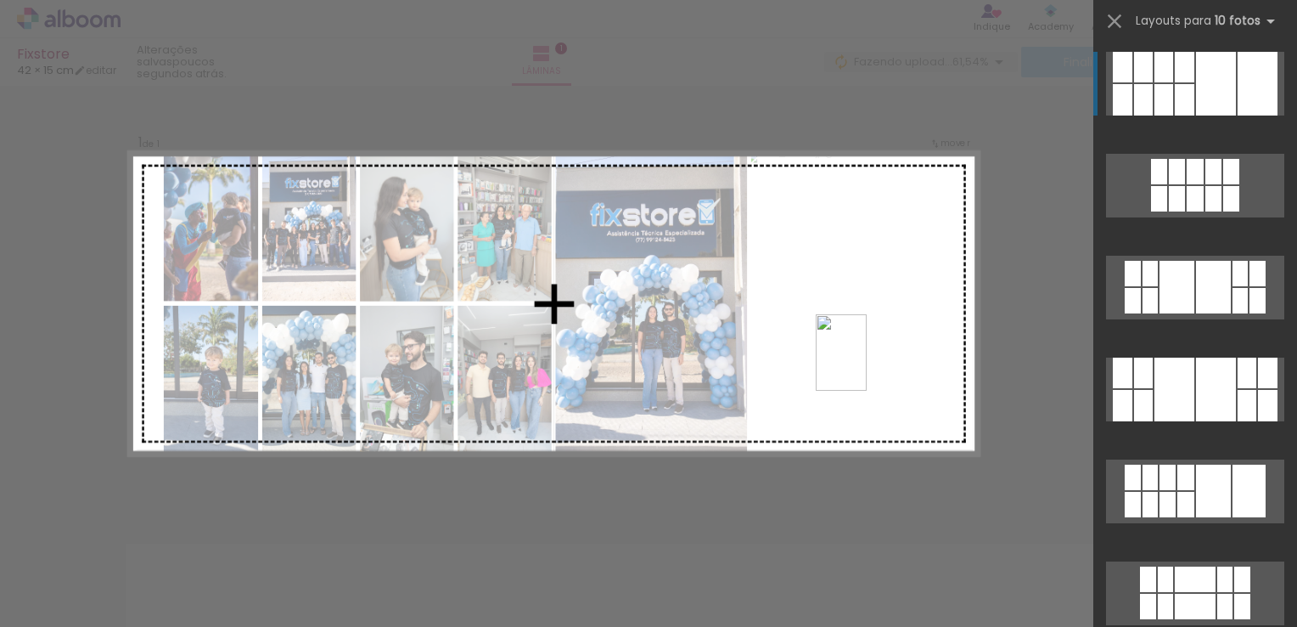
drag, startPoint x: 186, startPoint y: 582, endPoint x: 867, endPoint y: 365, distance: 714.7
click at [867, 365] on quentale-workspace at bounding box center [648, 313] width 1297 height 627
